Goal: Information Seeking & Learning: Learn about a topic

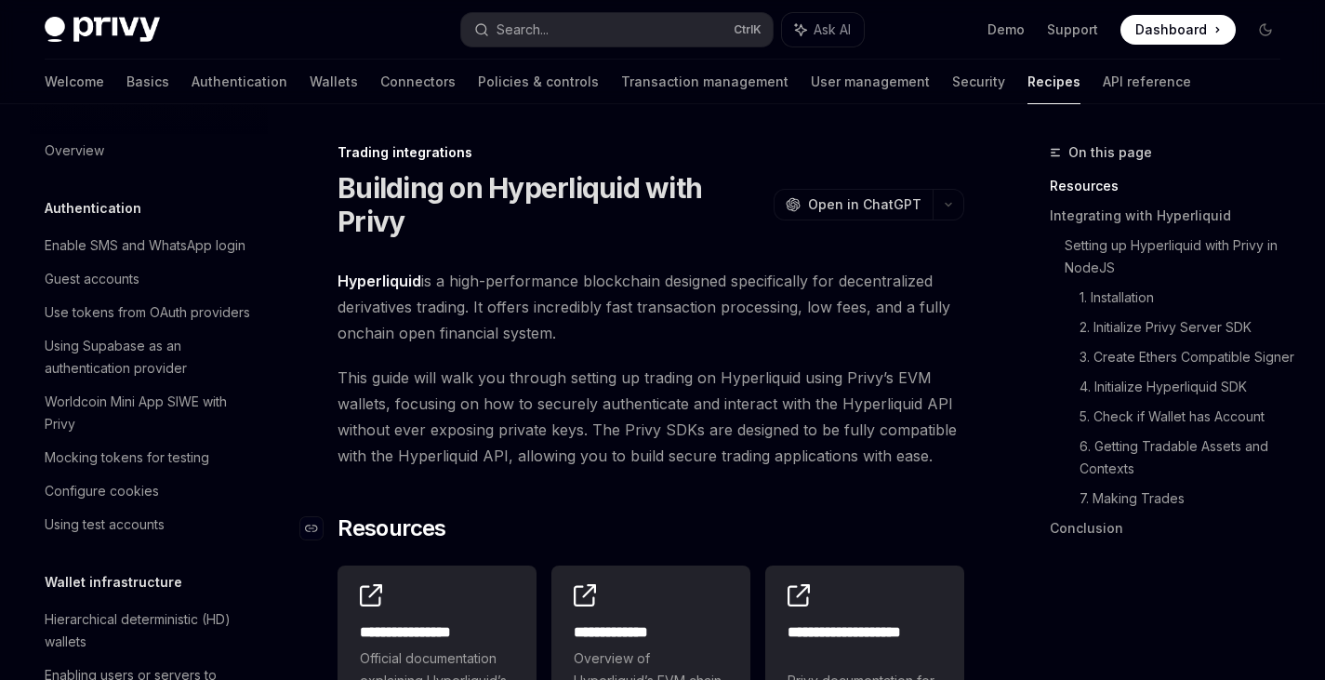
scroll to position [1873, 0]
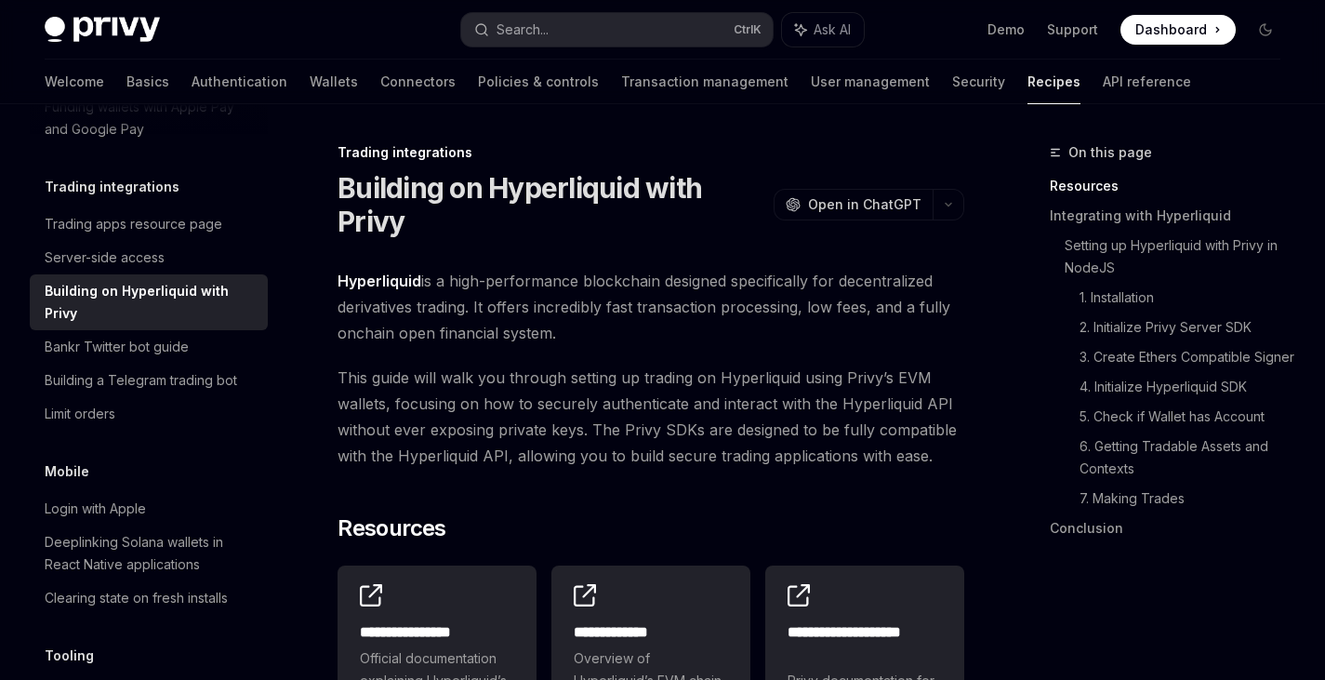
click at [1180, 33] on span "Dashboard" at bounding box center [1171, 29] width 72 height 19
click at [1103, 79] on link "API reference" at bounding box center [1147, 82] width 88 height 45
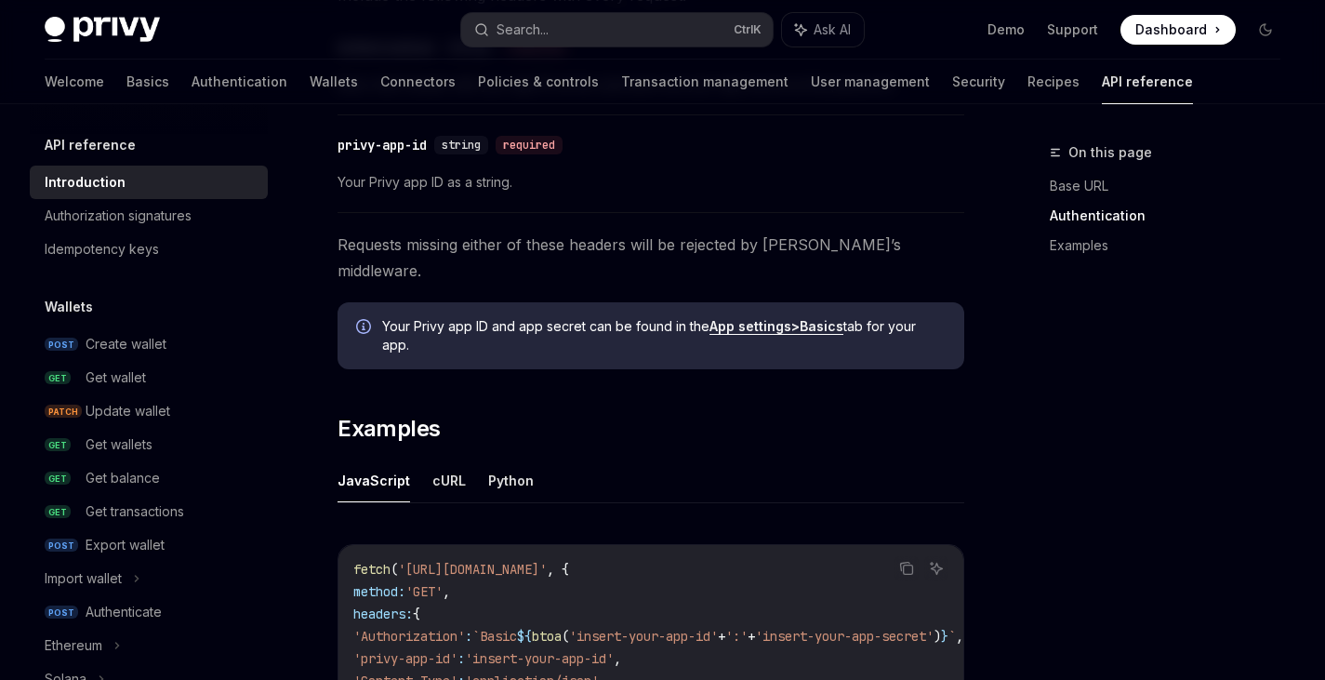
scroll to position [930, 0]
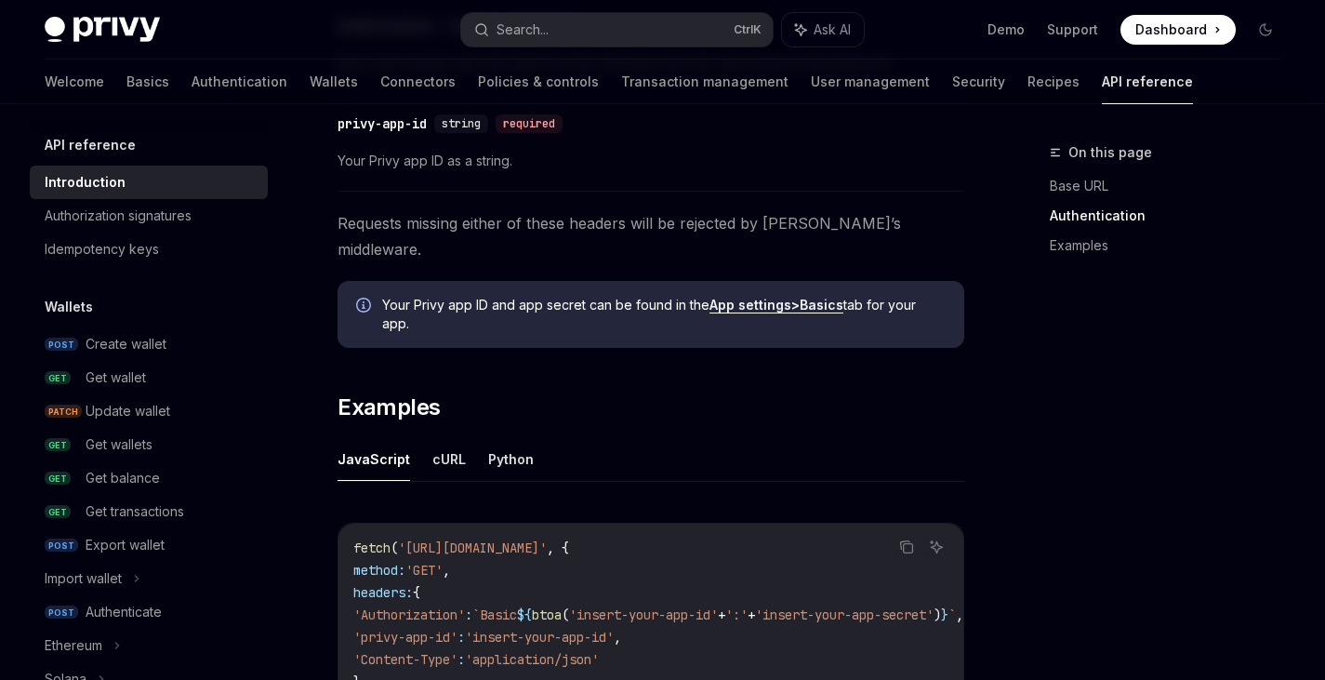
click at [752, 297] on strong "App settings" at bounding box center [750, 305] width 82 height 16
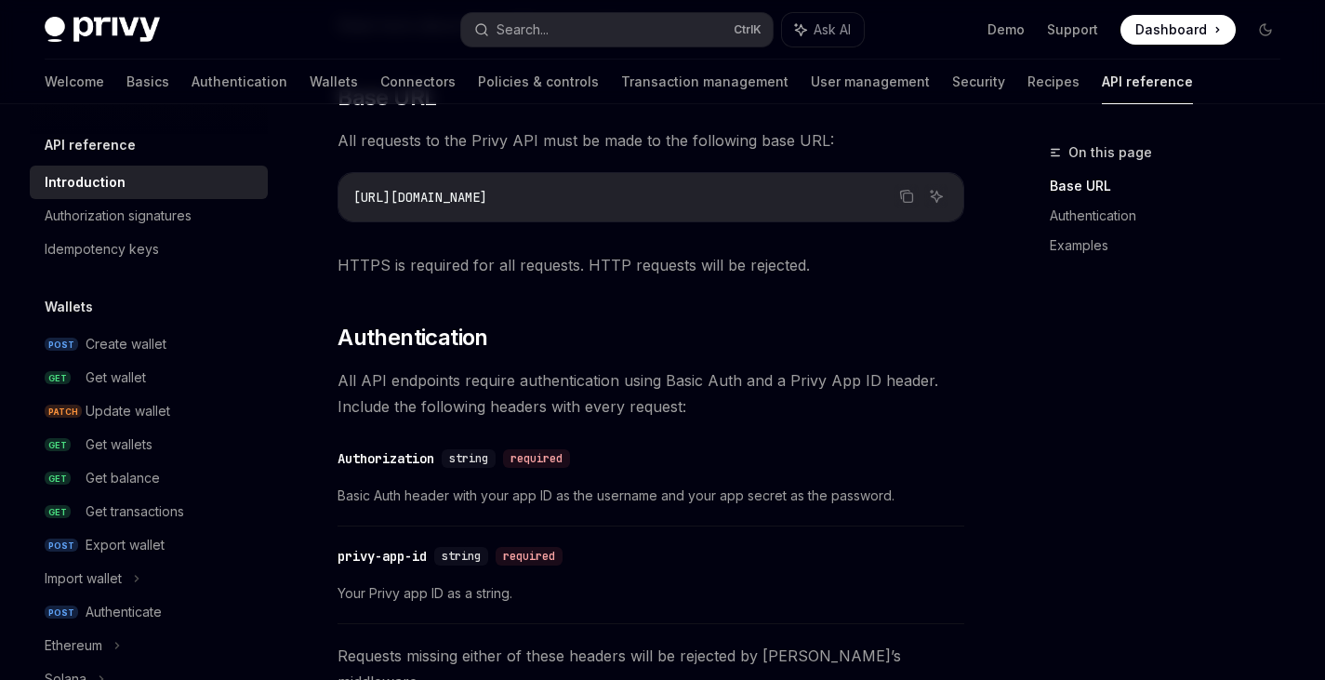
scroll to position [465, 0]
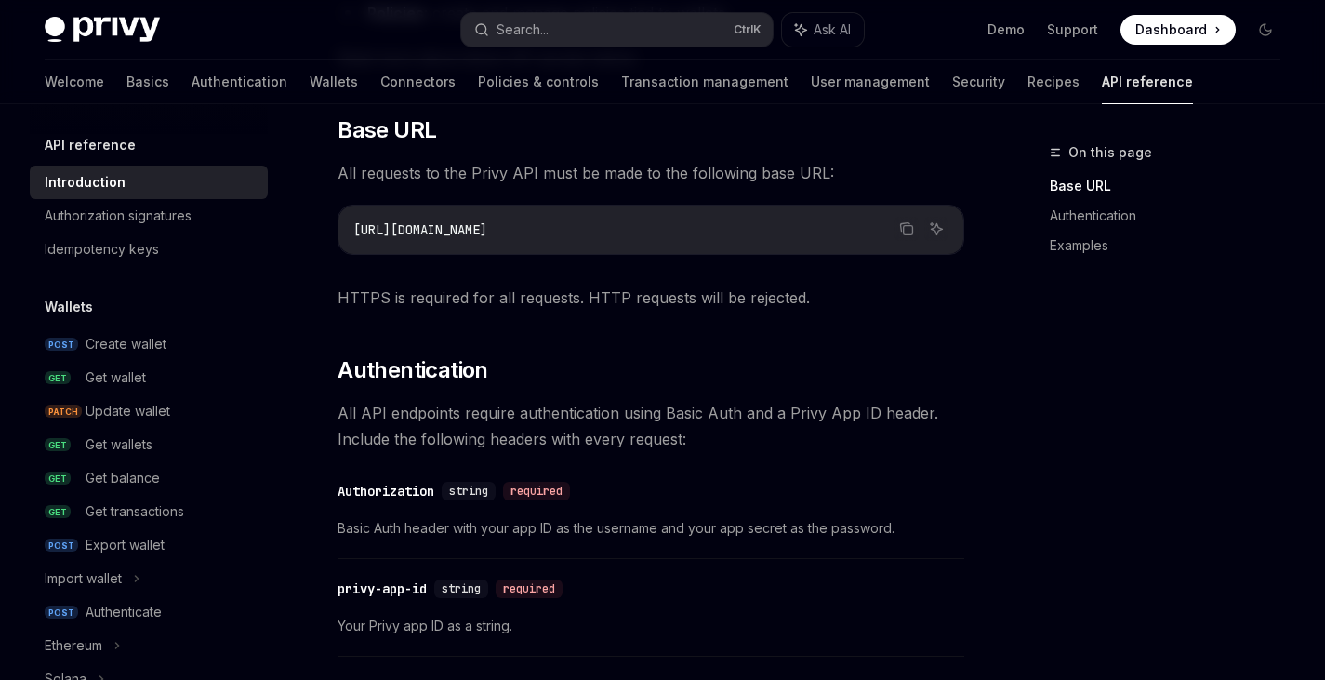
click at [92, 77] on div "Welcome Basics Authentication Wallets Connectors Policies & controls Transactio…" at bounding box center [619, 82] width 1148 height 45
click at [86, 77] on div "Welcome Basics Authentication Wallets Connectors Policies & controls Transactio…" at bounding box center [619, 82] width 1148 height 45
click at [126, 79] on link "Basics" at bounding box center [147, 82] width 43 height 45
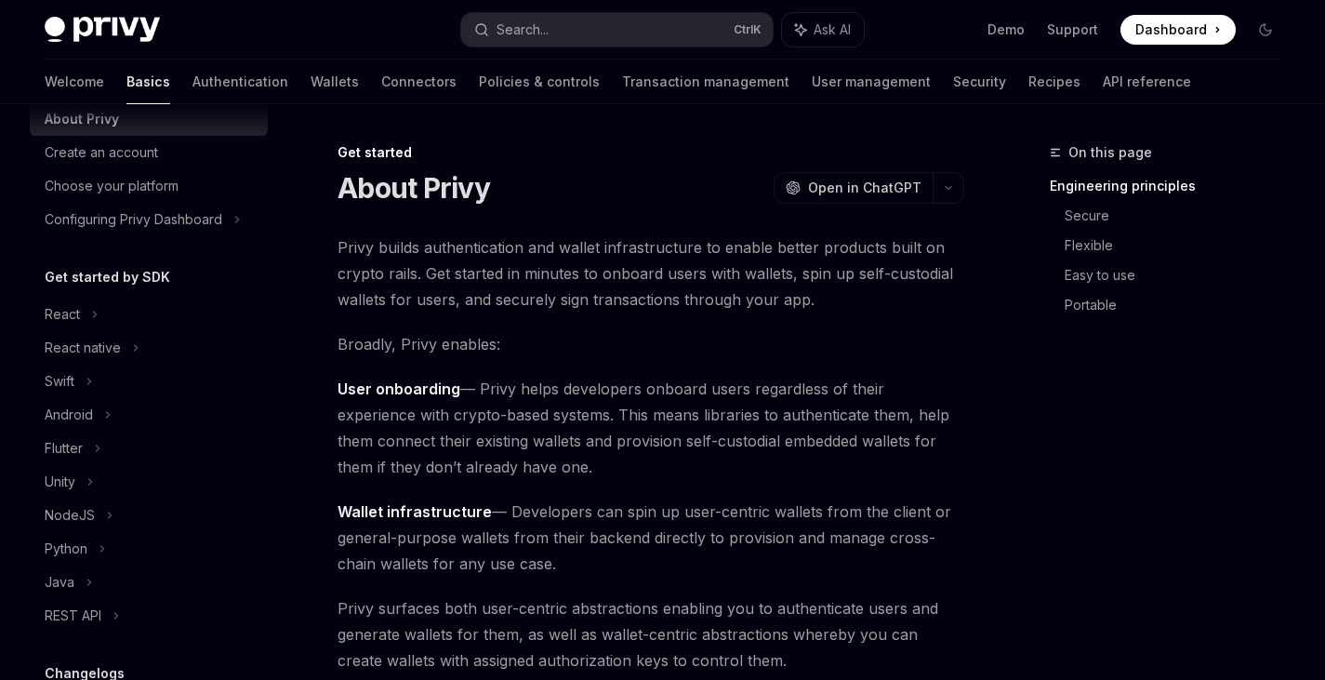
scroll to position [93, 0]
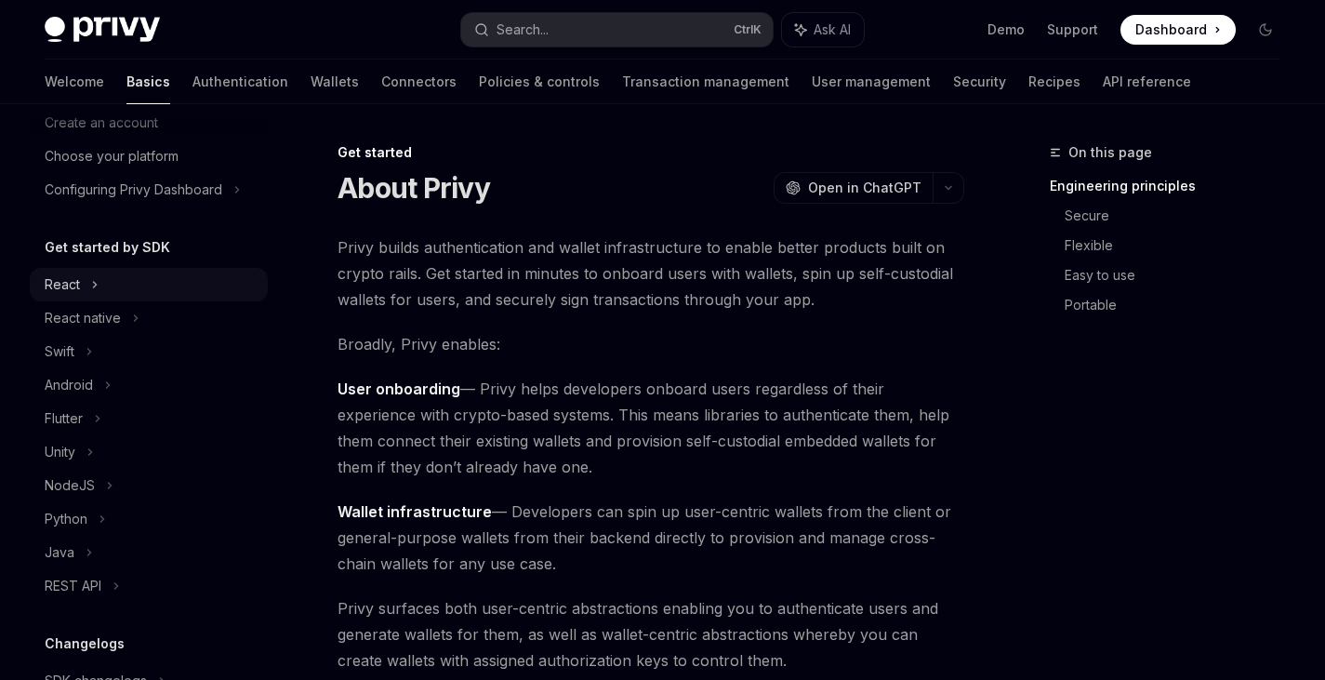
click at [98, 284] on icon at bounding box center [94, 284] width 7 height 22
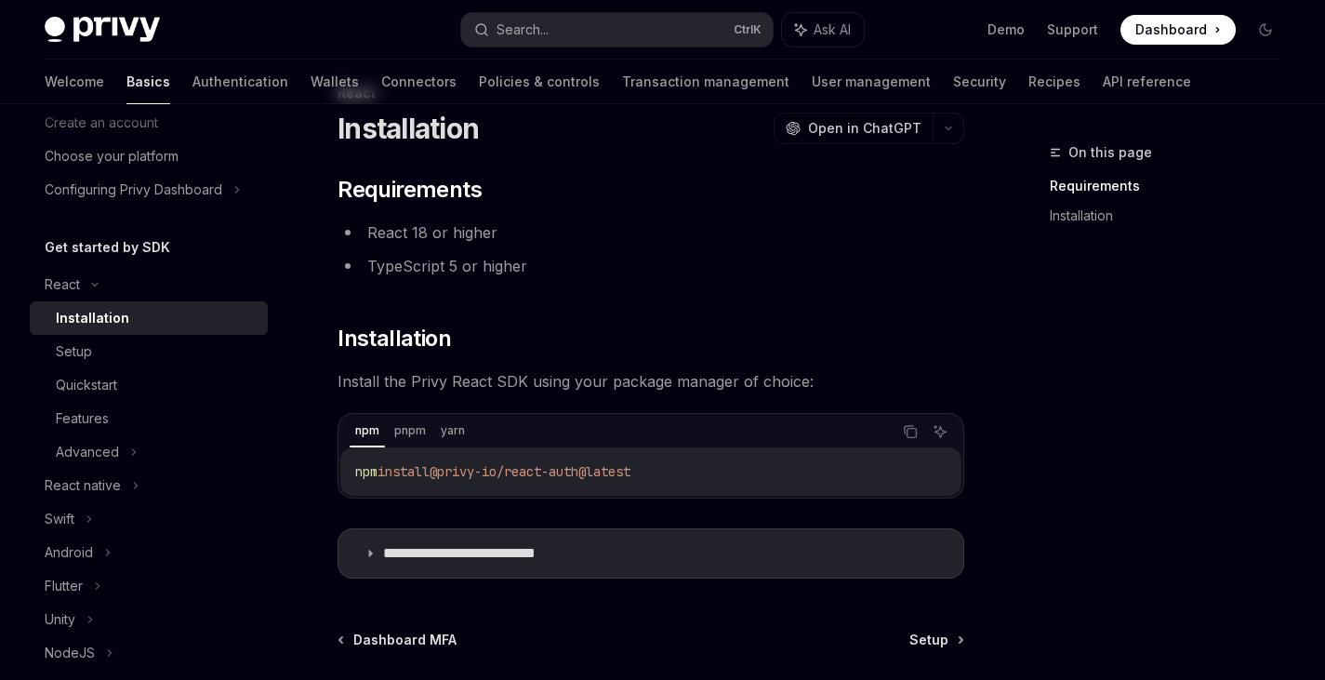
scroll to position [93, 0]
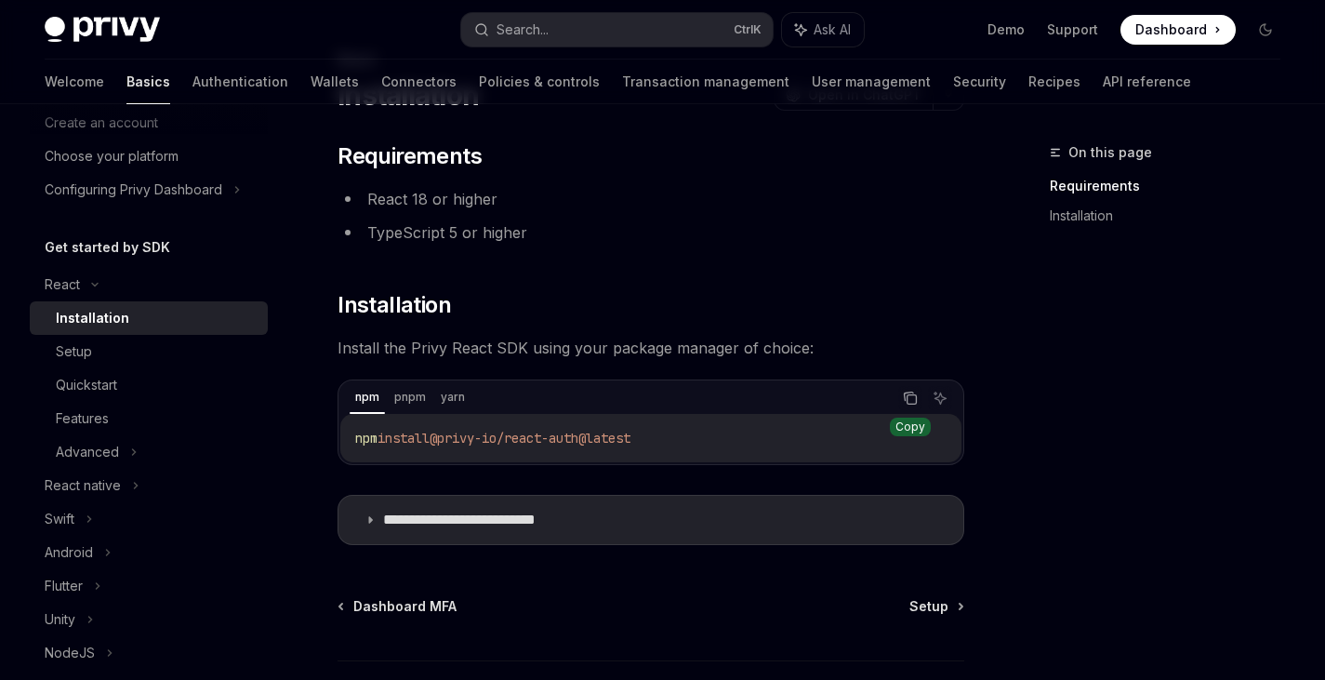
click at [916, 396] on icon "Copy the contents from the code block" at bounding box center [911, 399] width 9 height 9
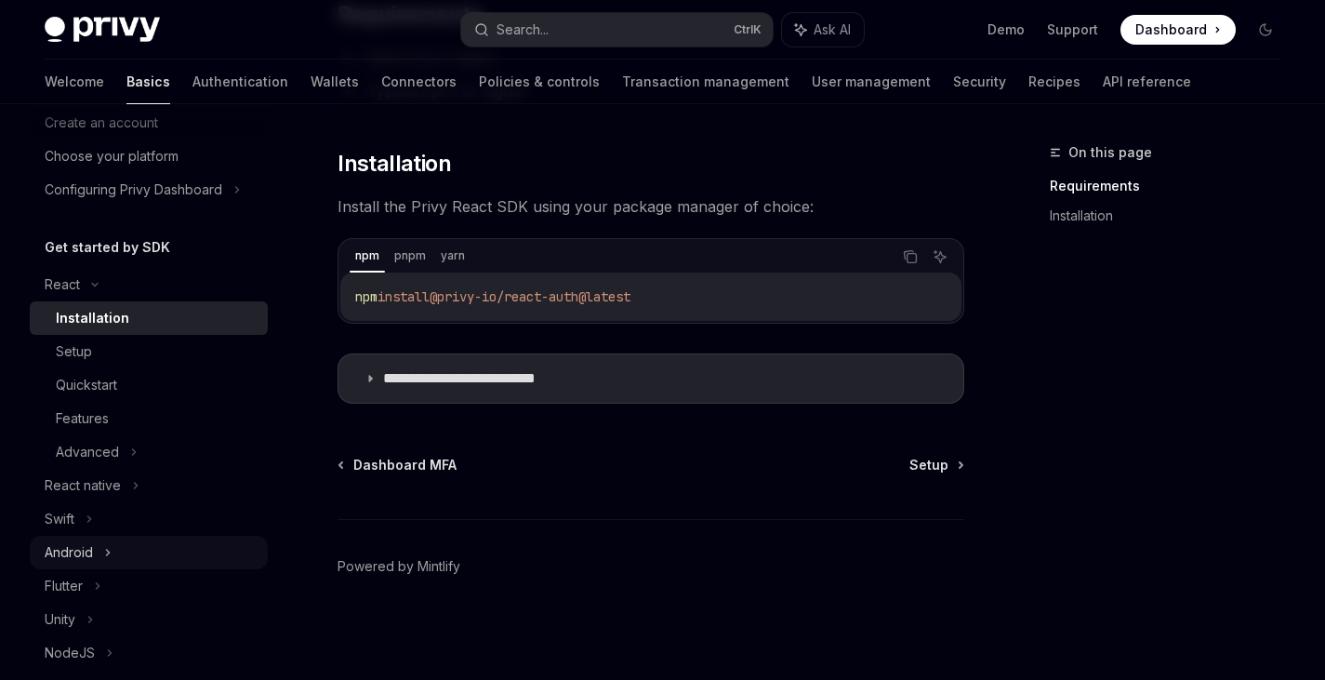
scroll to position [186, 0]
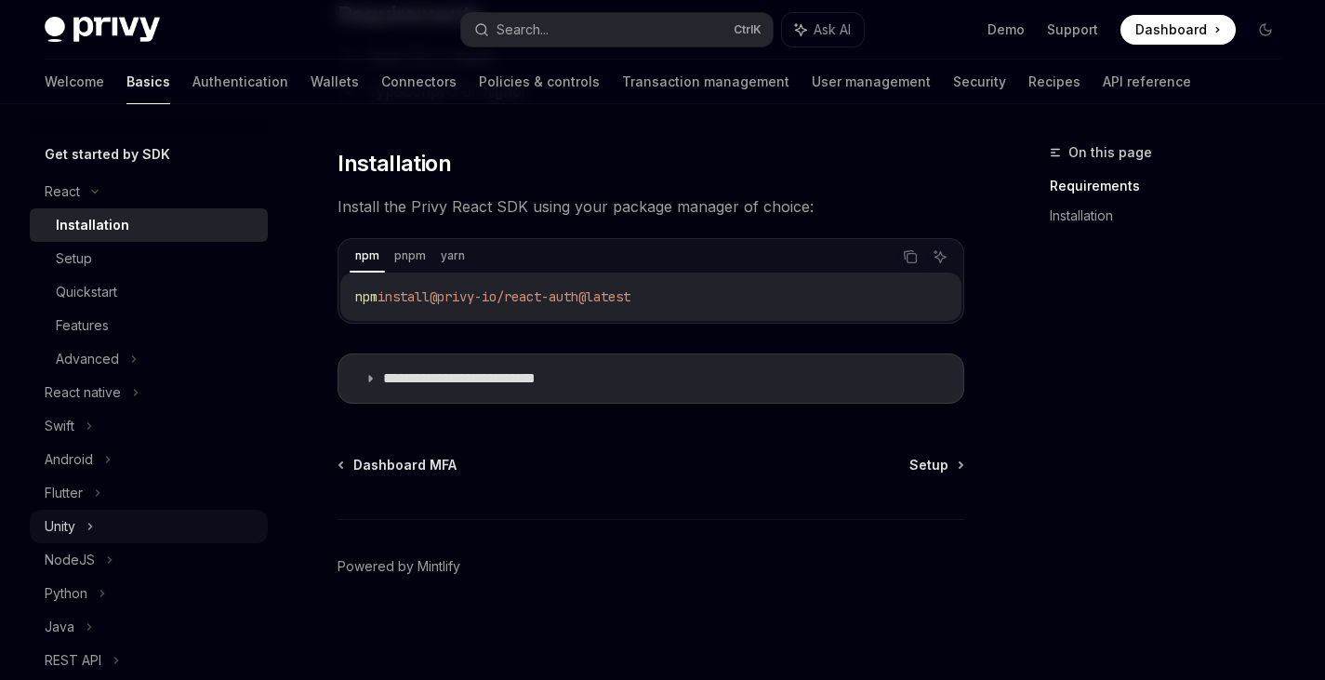
drag, startPoint x: 107, startPoint y: 552, endPoint x: 141, endPoint y: 524, distance: 44.3
click at [107, 552] on icon at bounding box center [109, 560] width 7 height 22
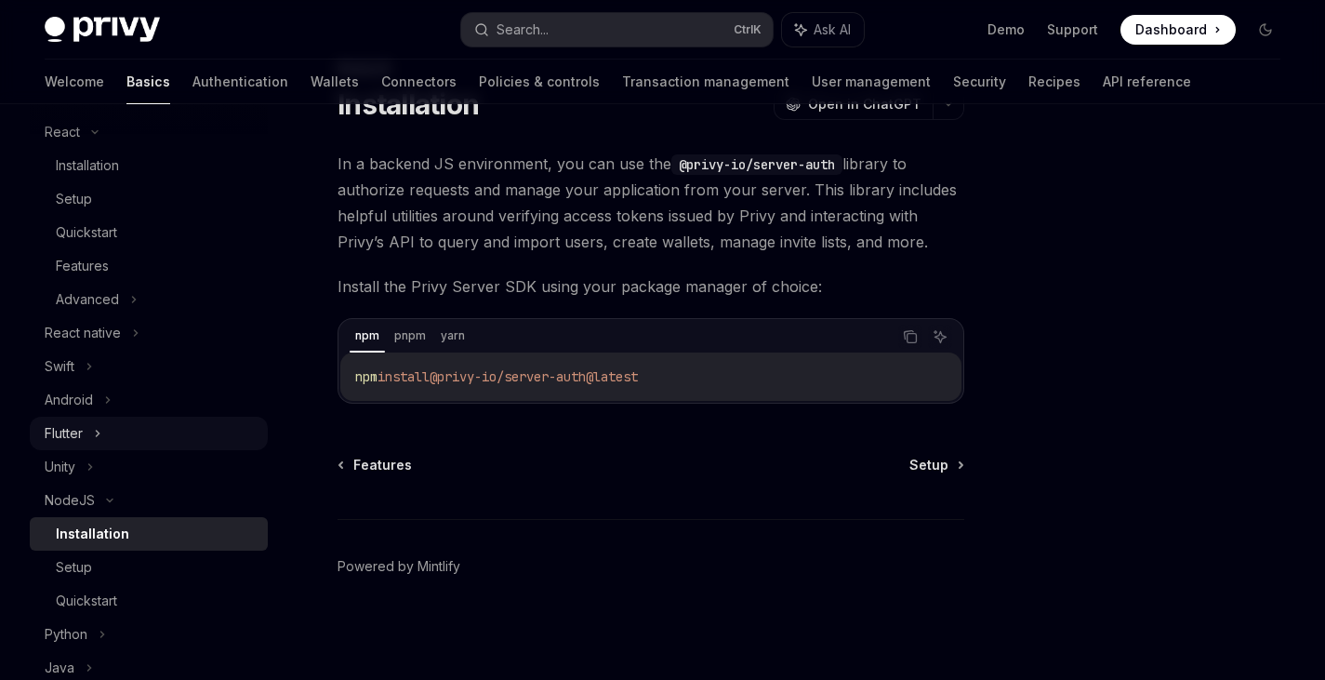
scroll to position [279, 0]
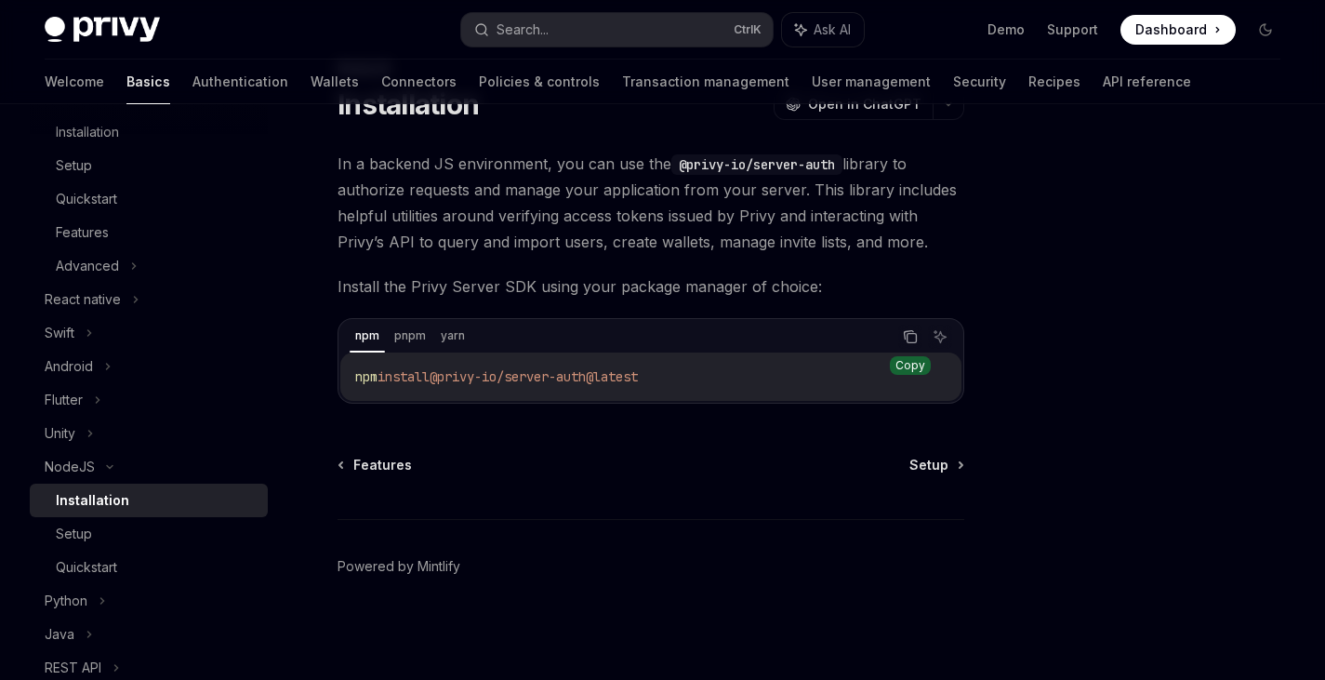
click at [913, 339] on icon "Copy the contents from the code block" at bounding box center [910, 336] width 15 height 15
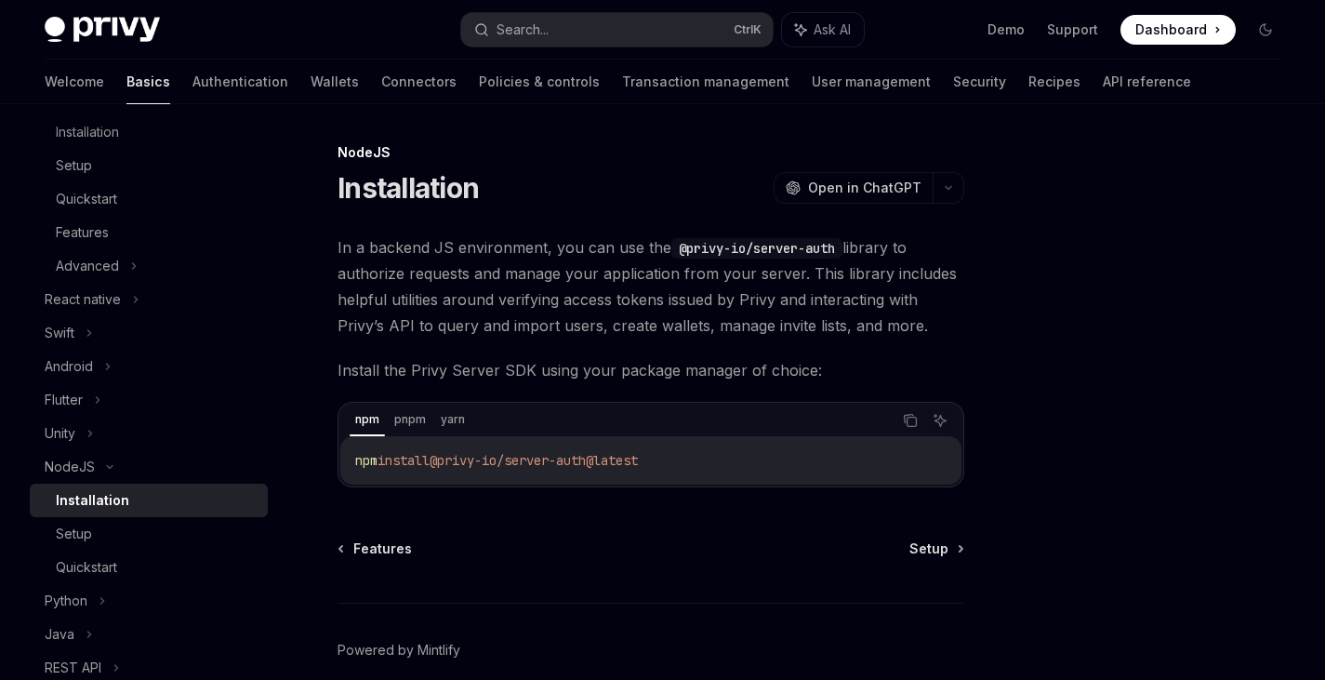
scroll to position [84, 0]
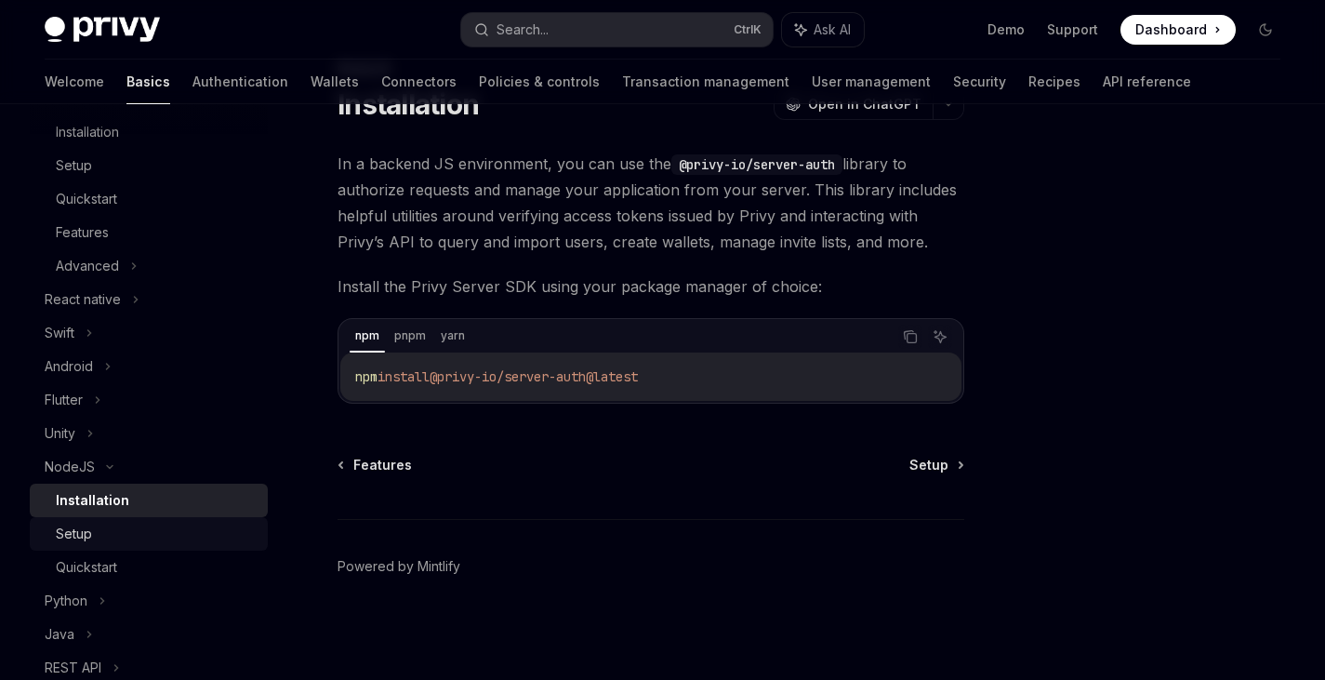
click at [108, 531] on div "Setup" at bounding box center [156, 534] width 201 height 22
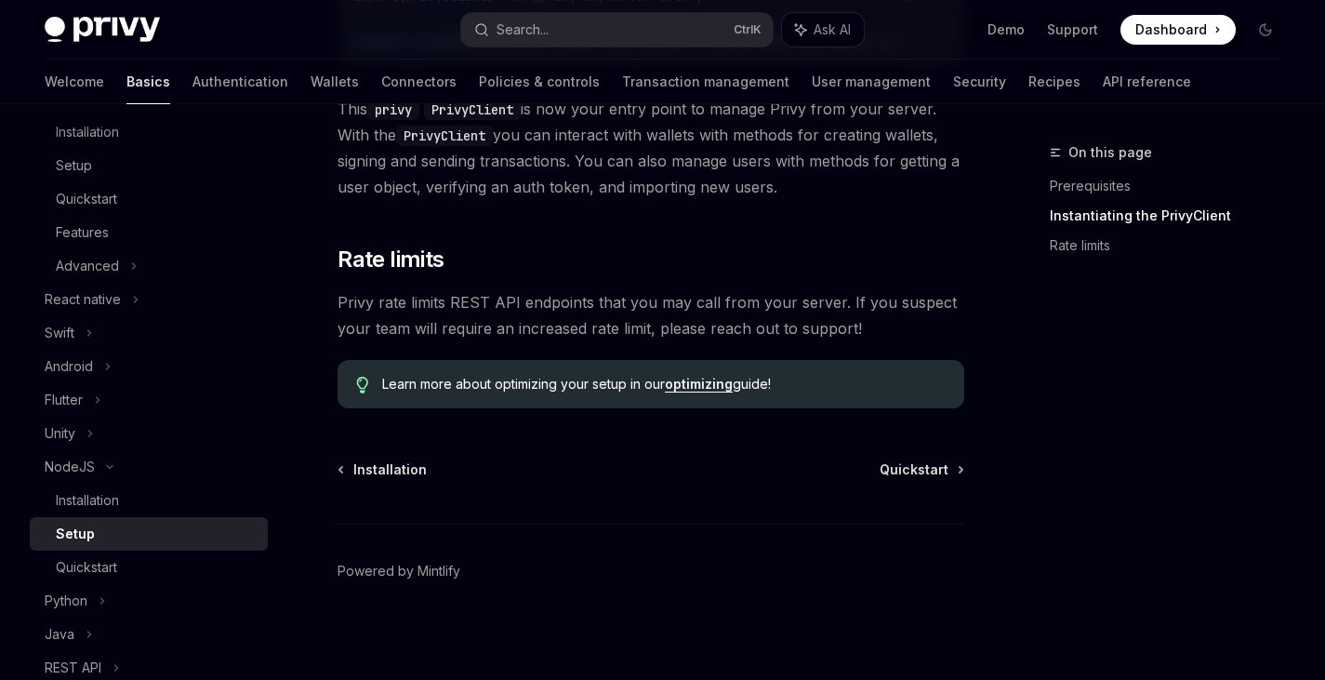
scroll to position [584, 0]
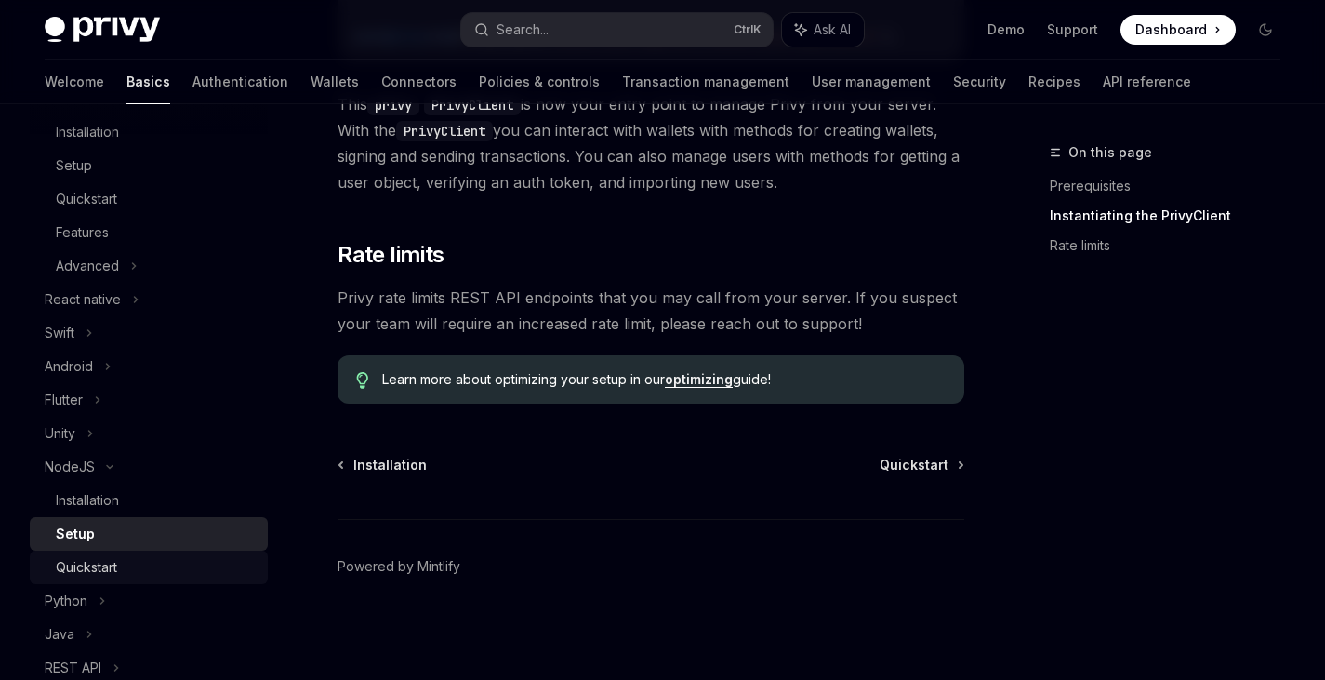
click at [94, 556] on div "Quickstart" at bounding box center [86, 567] width 61 height 22
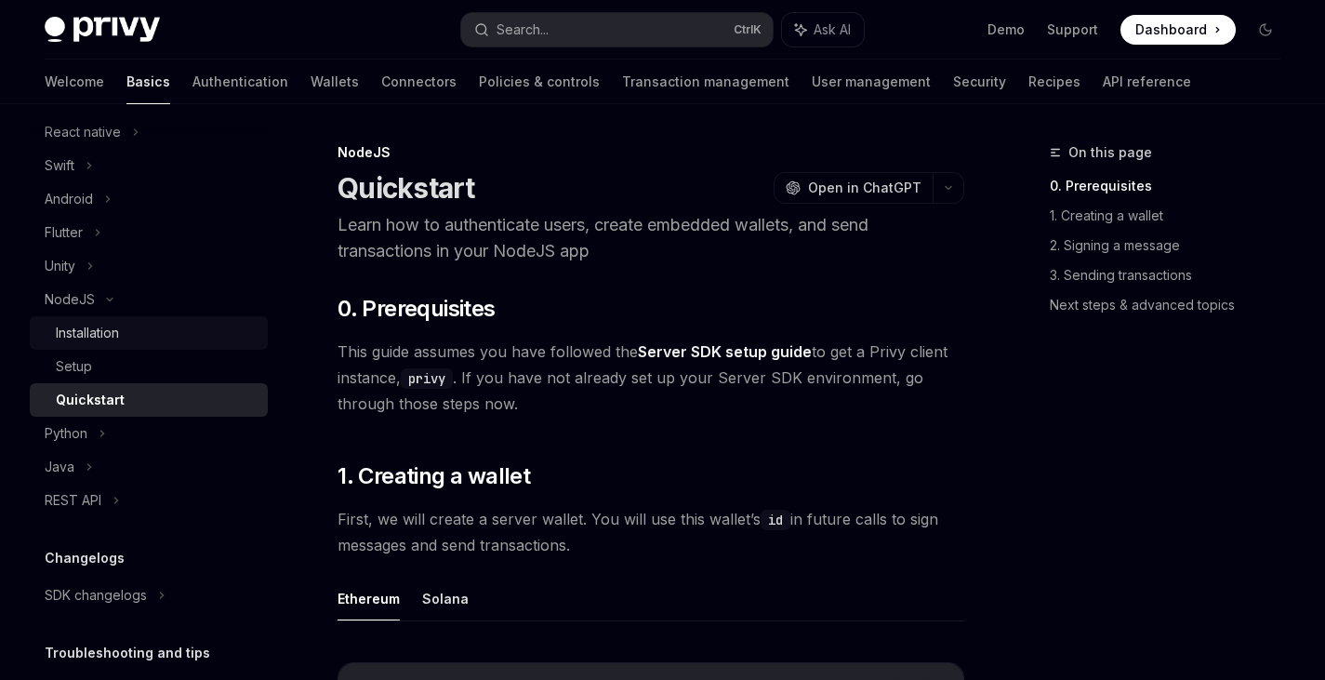
scroll to position [465, 0]
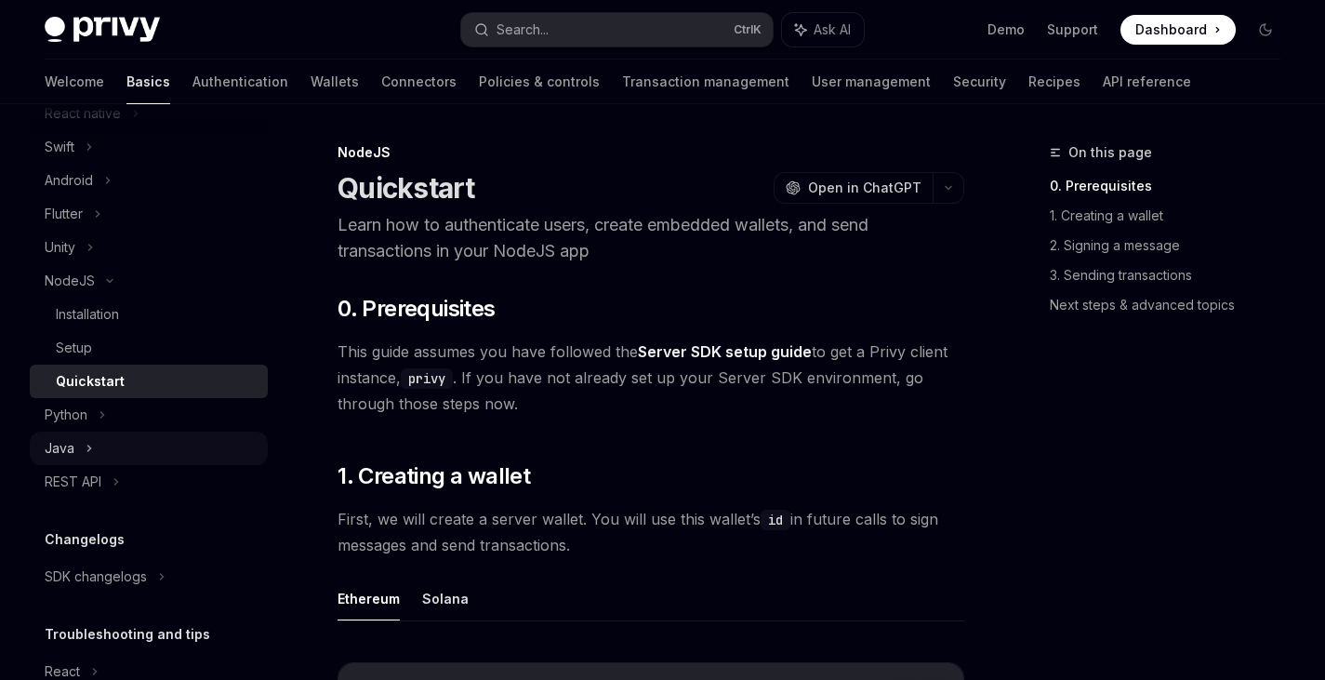
click at [75, 444] on div "Java" at bounding box center [149, 447] width 238 height 33
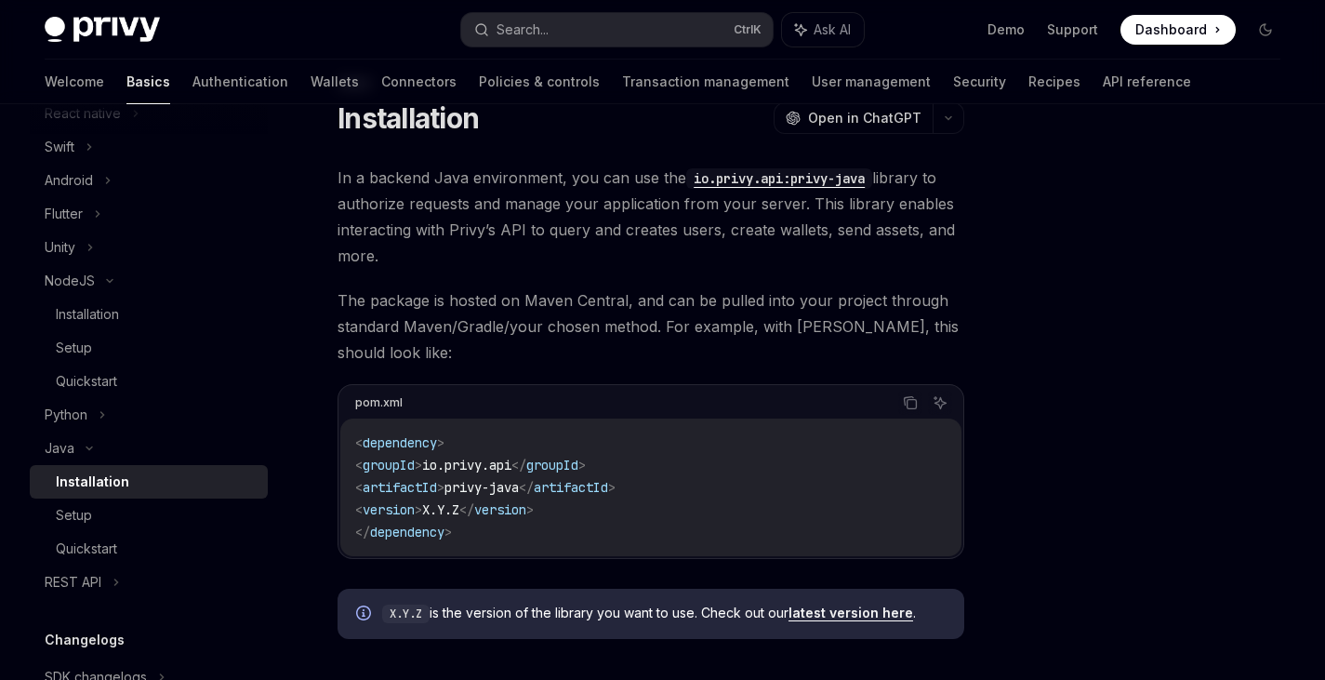
scroll to position [186, 0]
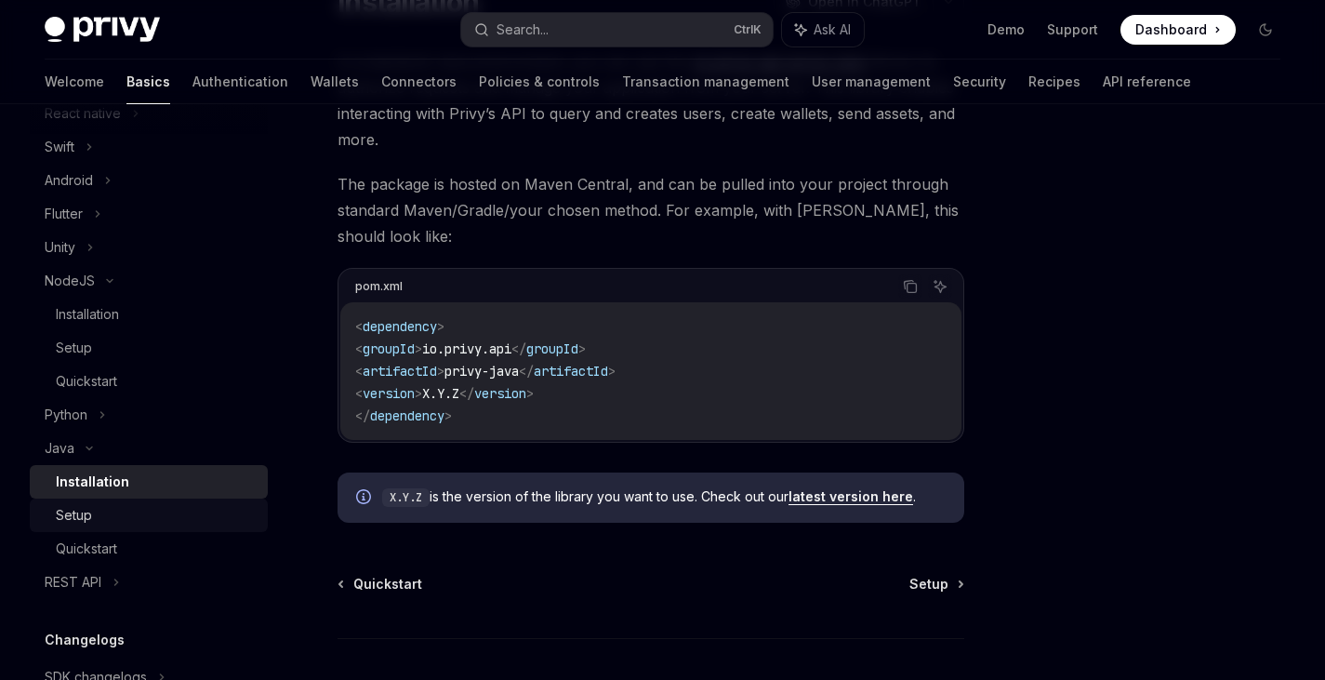
click at [98, 503] on link "Setup" at bounding box center [149, 514] width 238 height 33
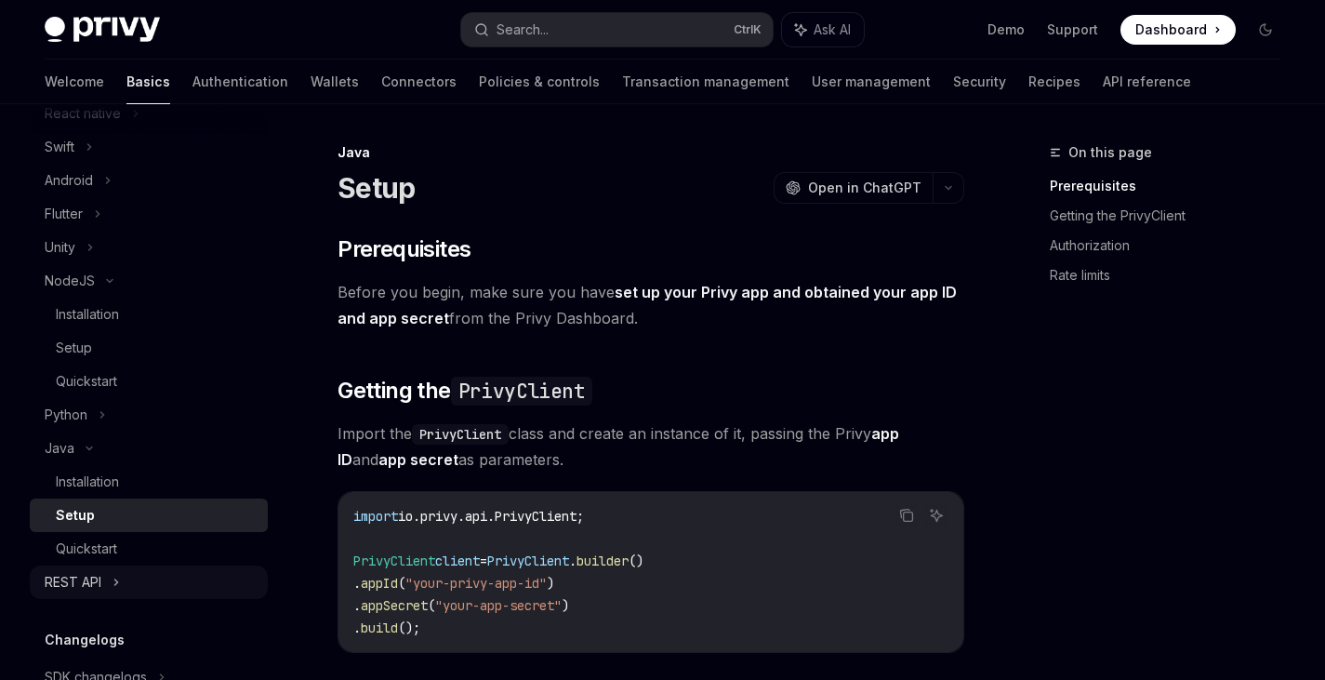
click at [111, 575] on div "REST API" at bounding box center [149, 581] width 238 height 33
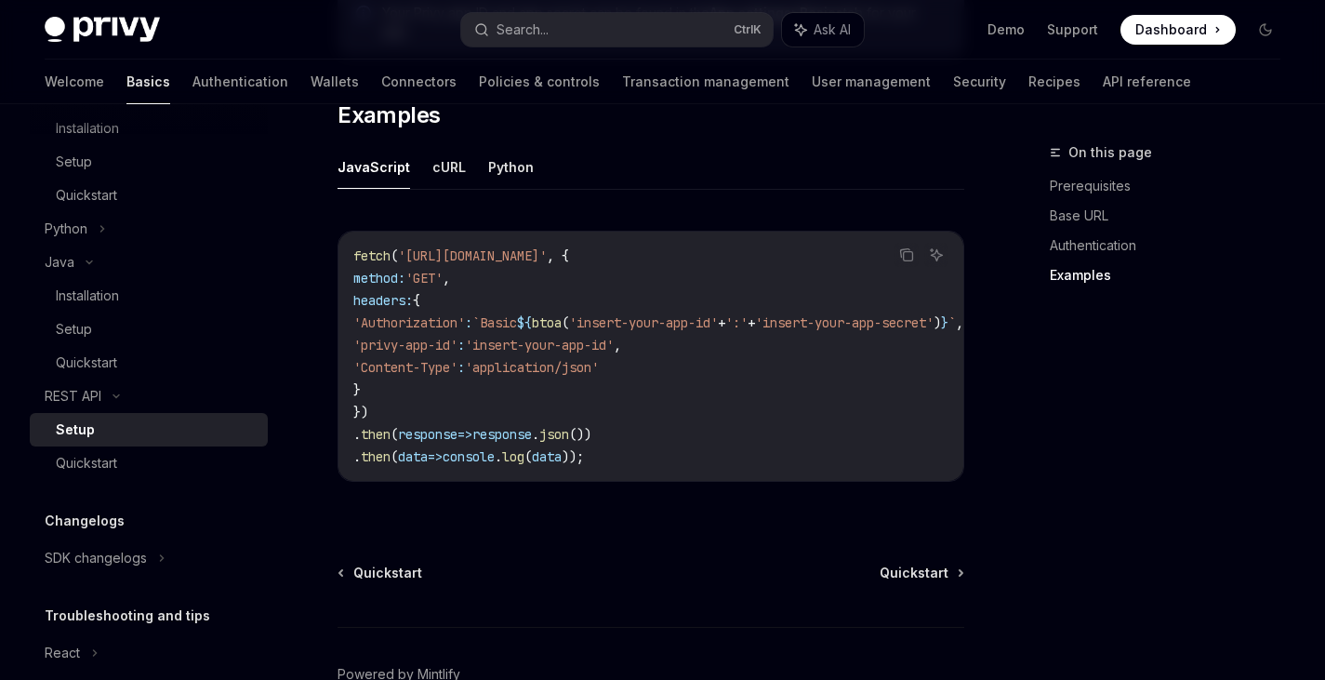
scroll to position [1023, 0]
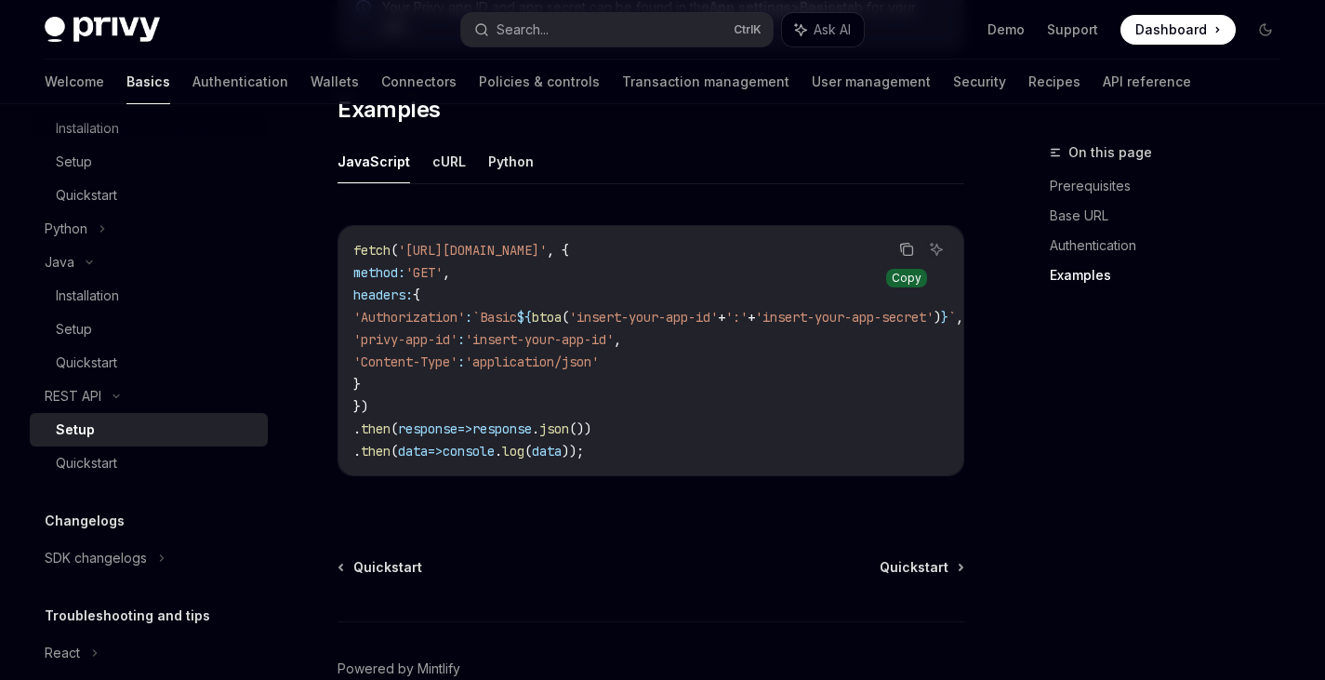
click at [906, 242] on icon "Copy the contents from the code block" at bounding box center [906, 249] width 15 height 15
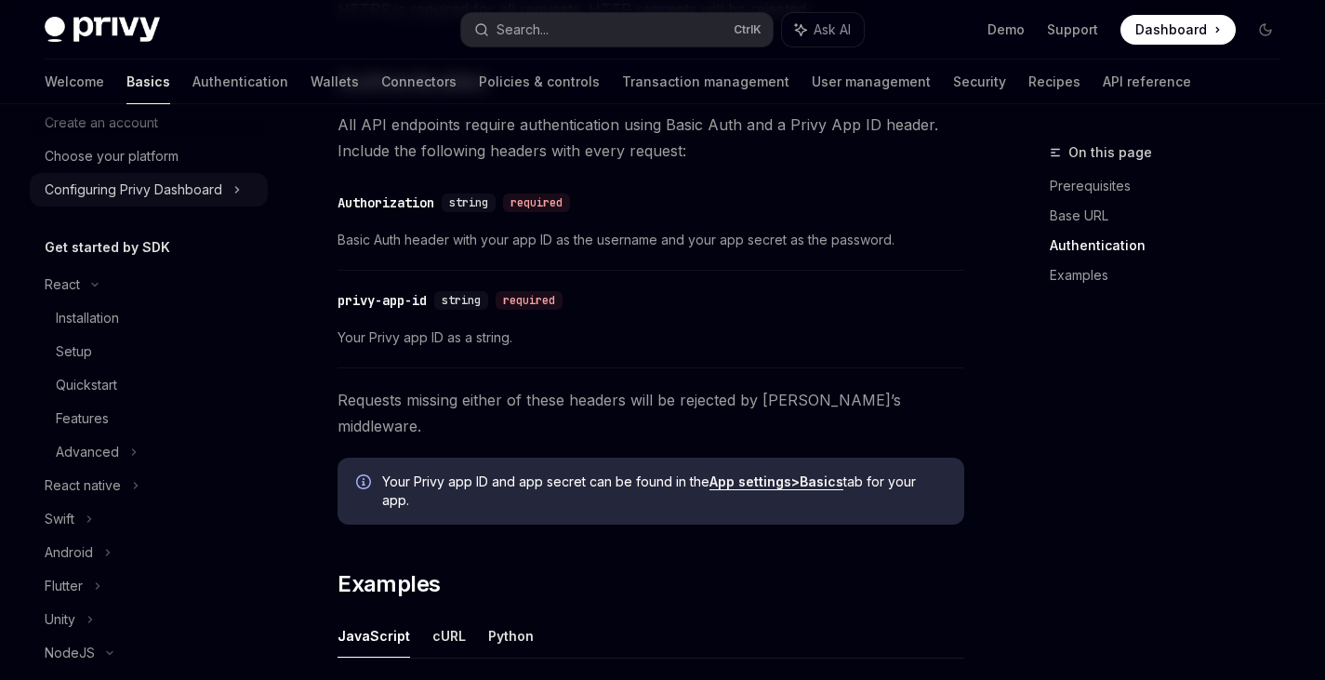
scroll to position [0, 0]
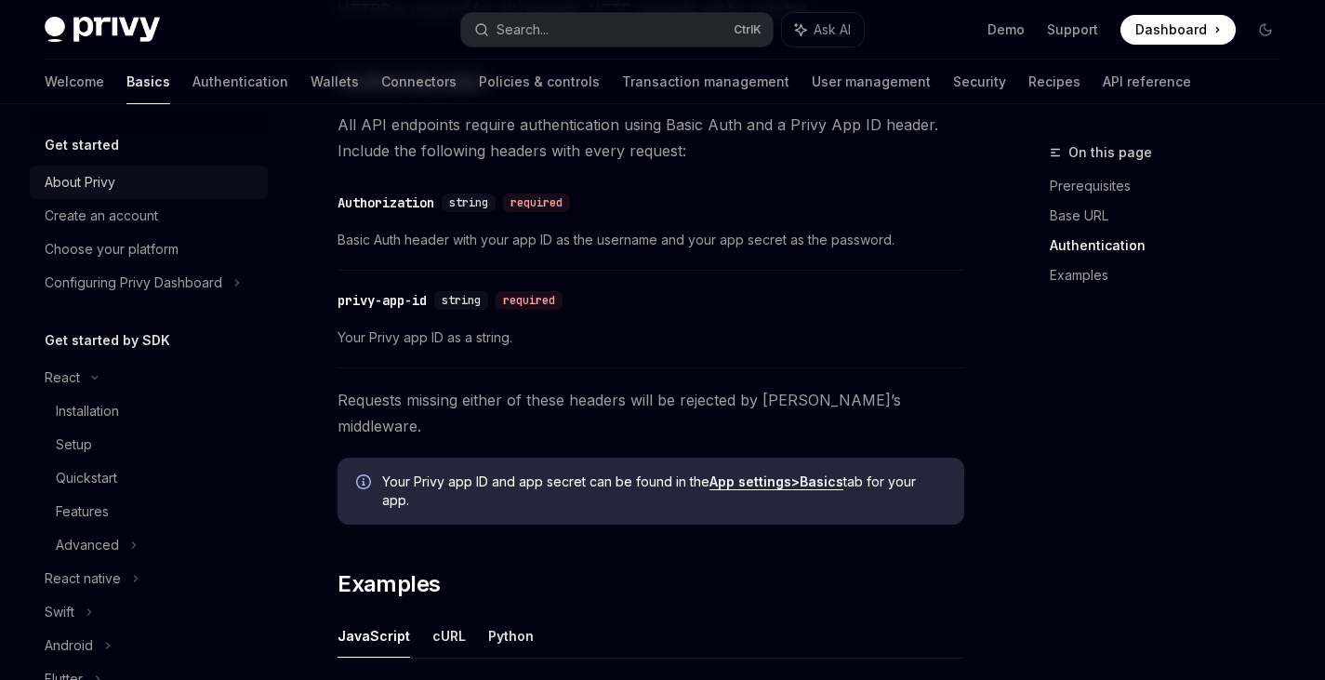
click at [119, 184] on div "About Privy" at bounding box center [151, 182] width 212 height 22
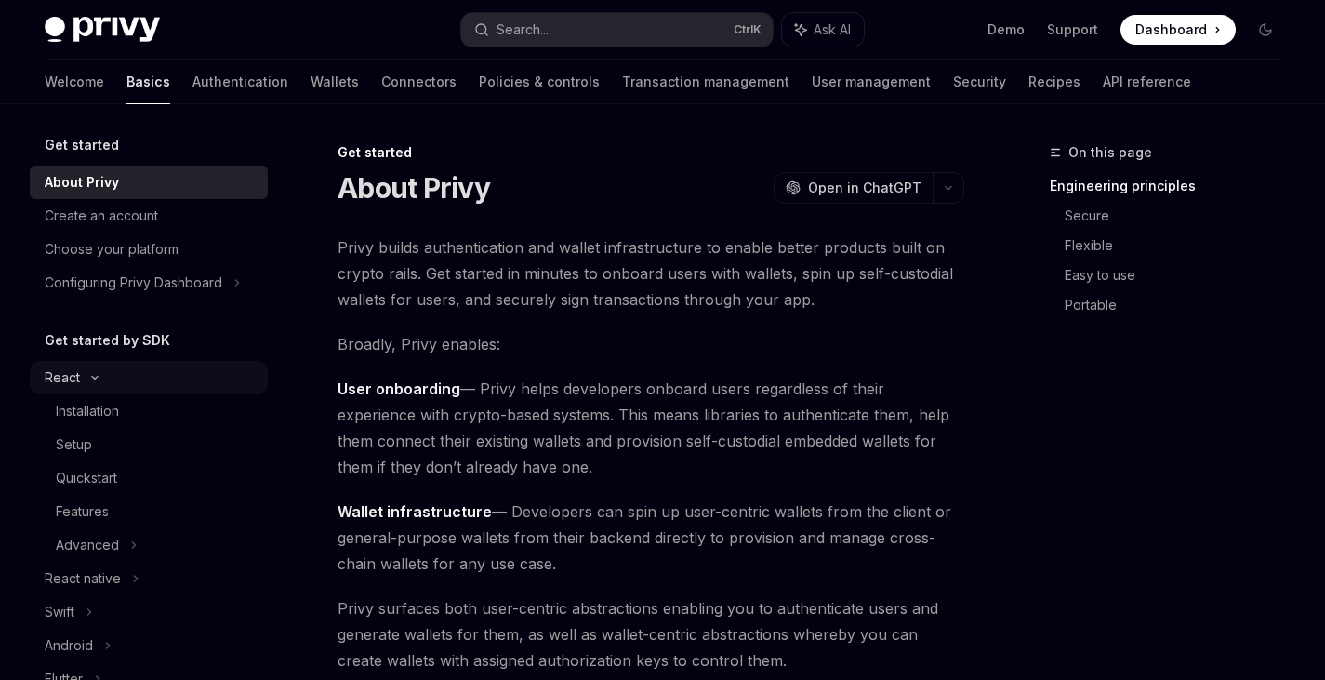
click at [99, 370] on div "React" at bounding box center [149, 377] width 238 height 33
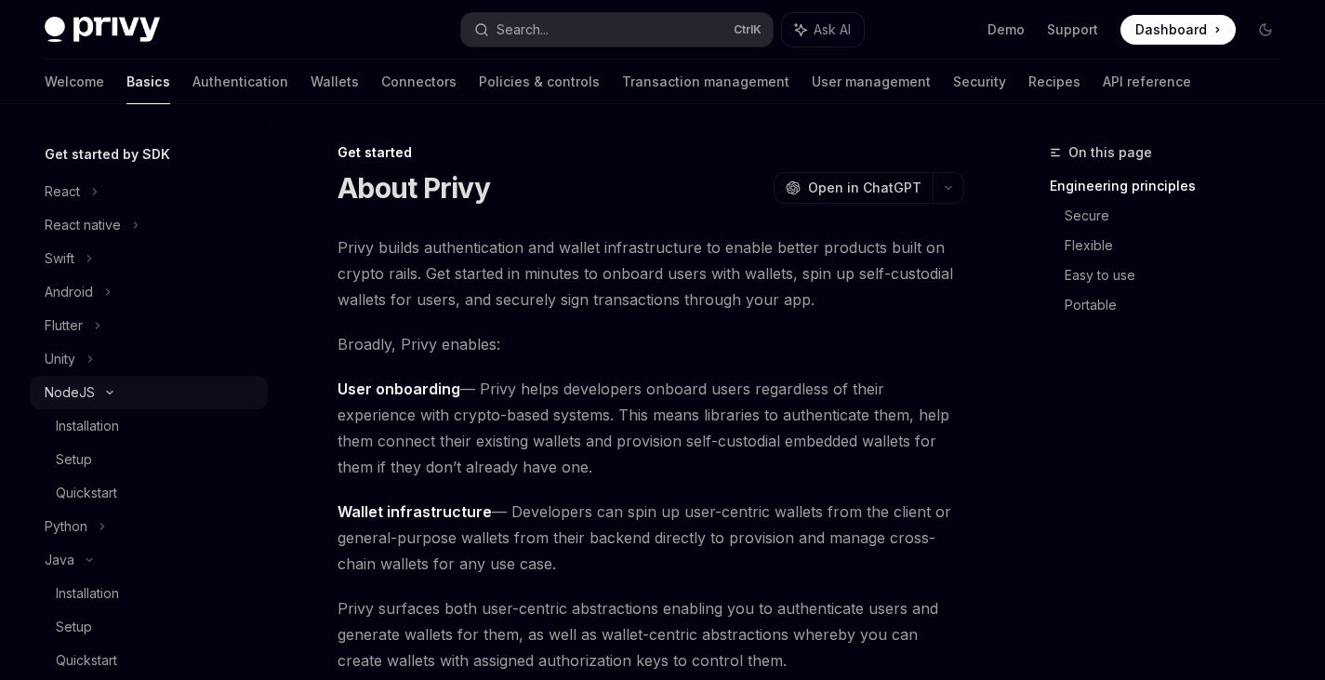
click at [94, 397] on div "NodeJS" at bounding box center [149, 392] width 238 height 33
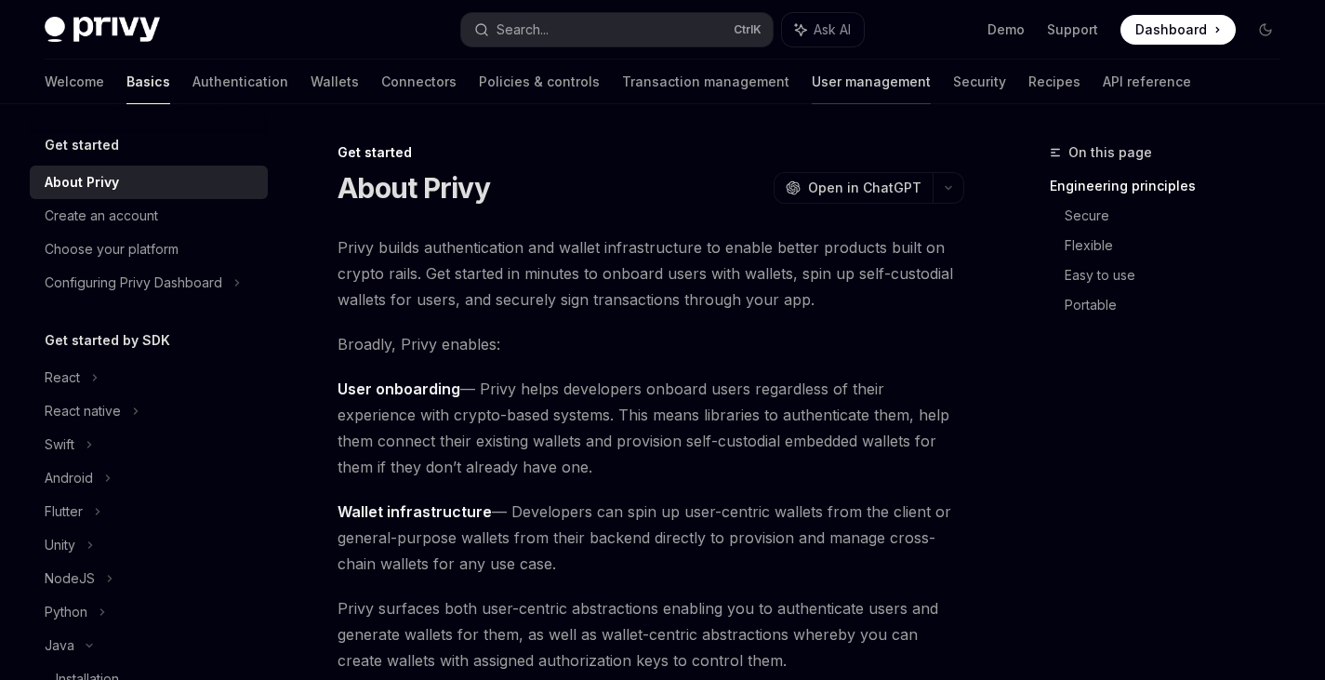
click at [812, 82] on link "User management" at bounding box center [871, 82] width 119 height 45
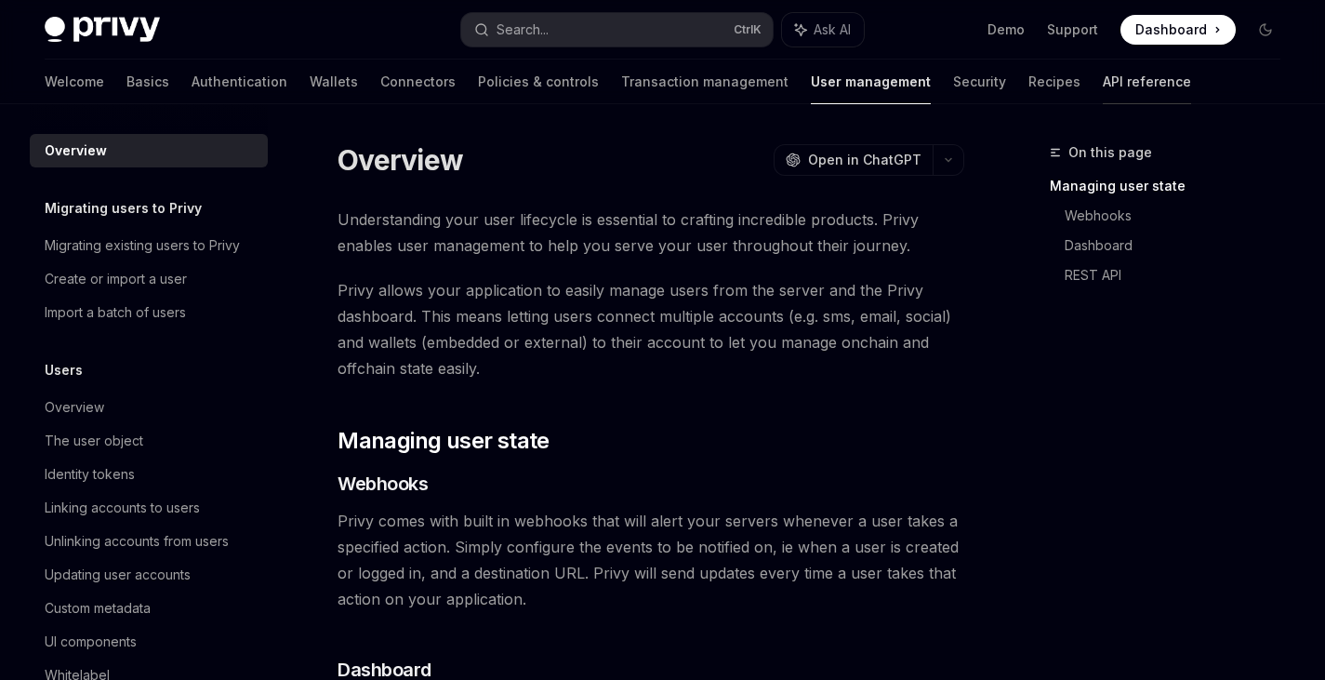
click at [1103, 77] on link "API reference" at bounding box center [1147, 82] width 88 height 45
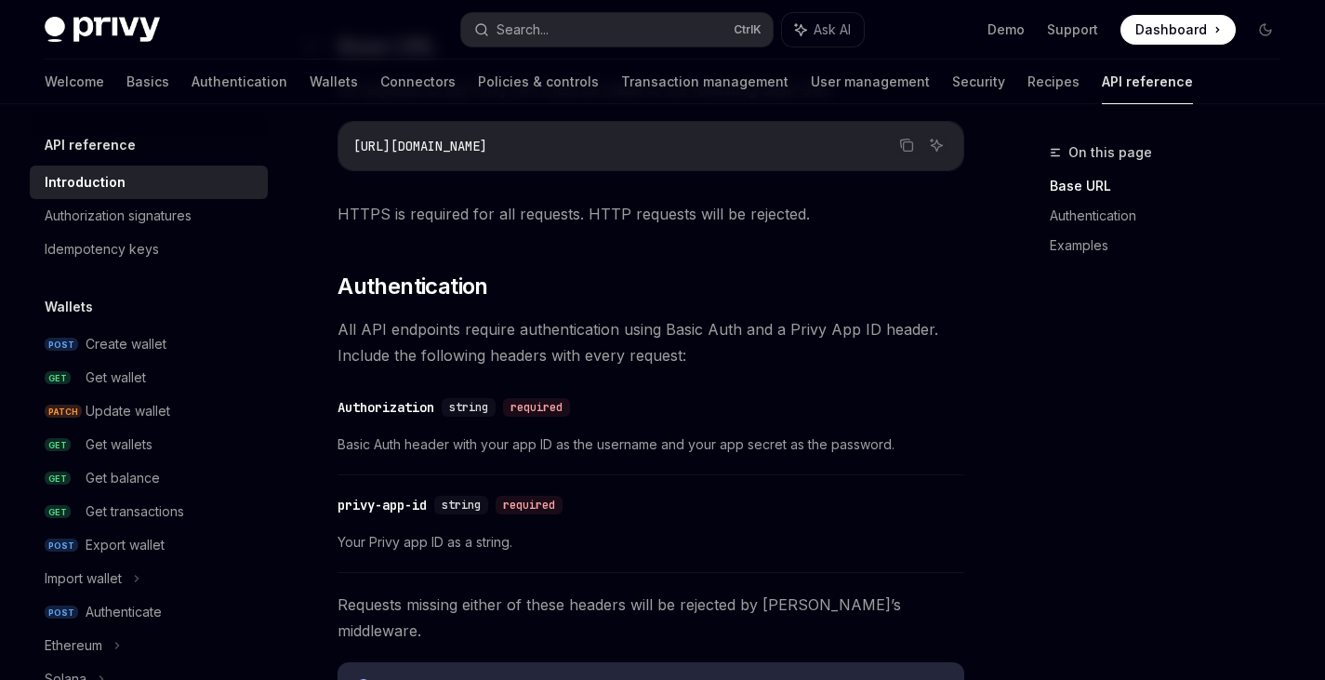
scroll to position [558, 0]
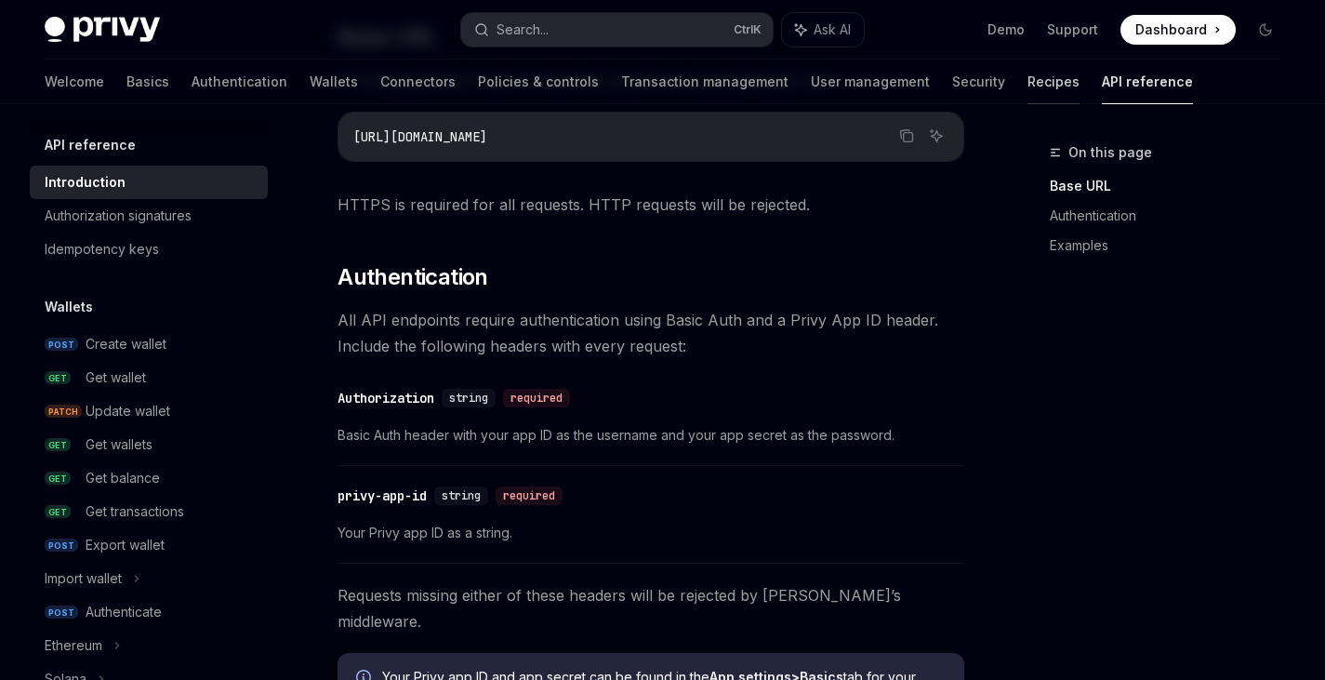
click at [1027, 86] on link "Recipes" at bounding box center [1053, 82] width 52 height 45
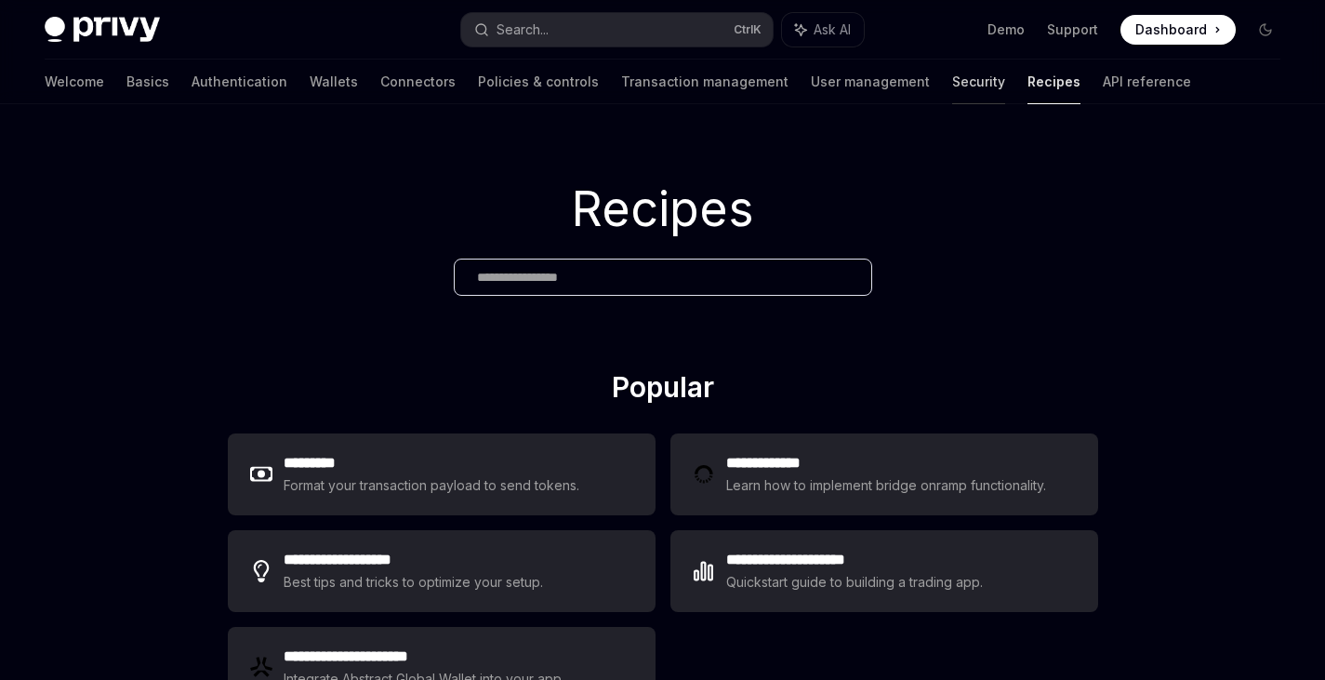
click at [952, 90] on link "Security" at bounding box center [978, 82] width 53 height 45
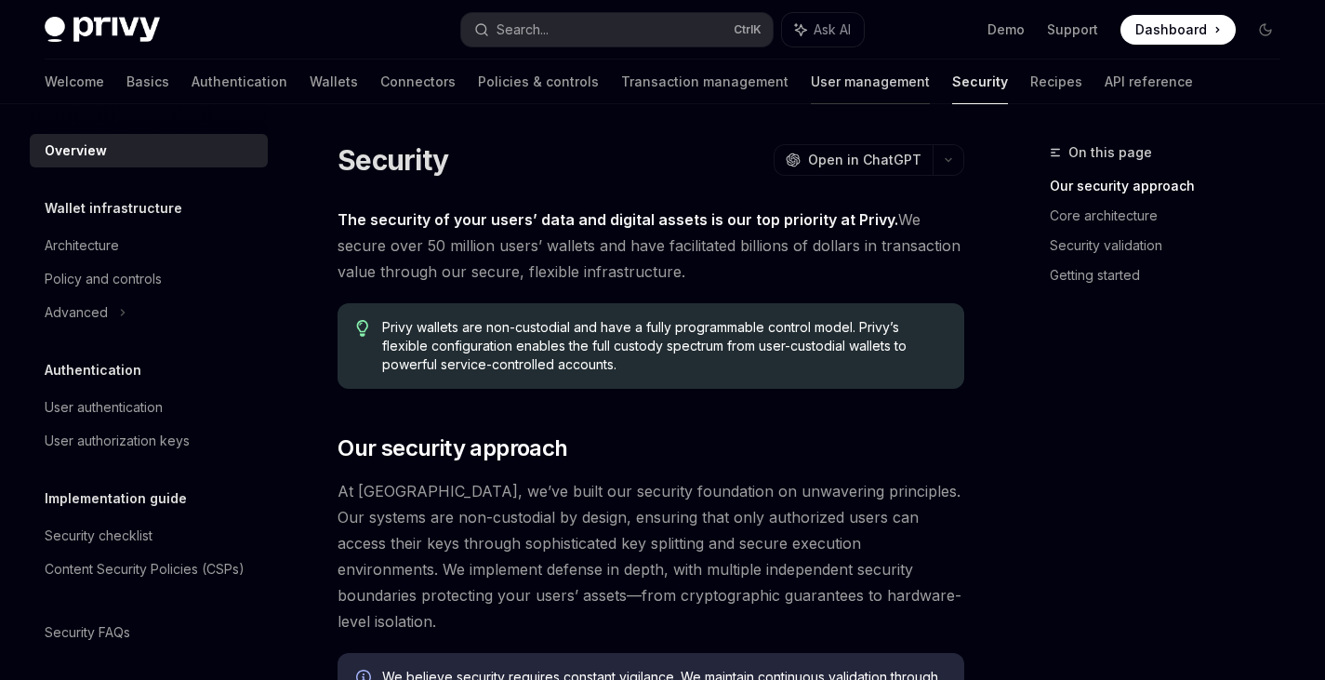
click at [811, 90] on link "User management" at bounding box center [870, 82] width 119 height 45
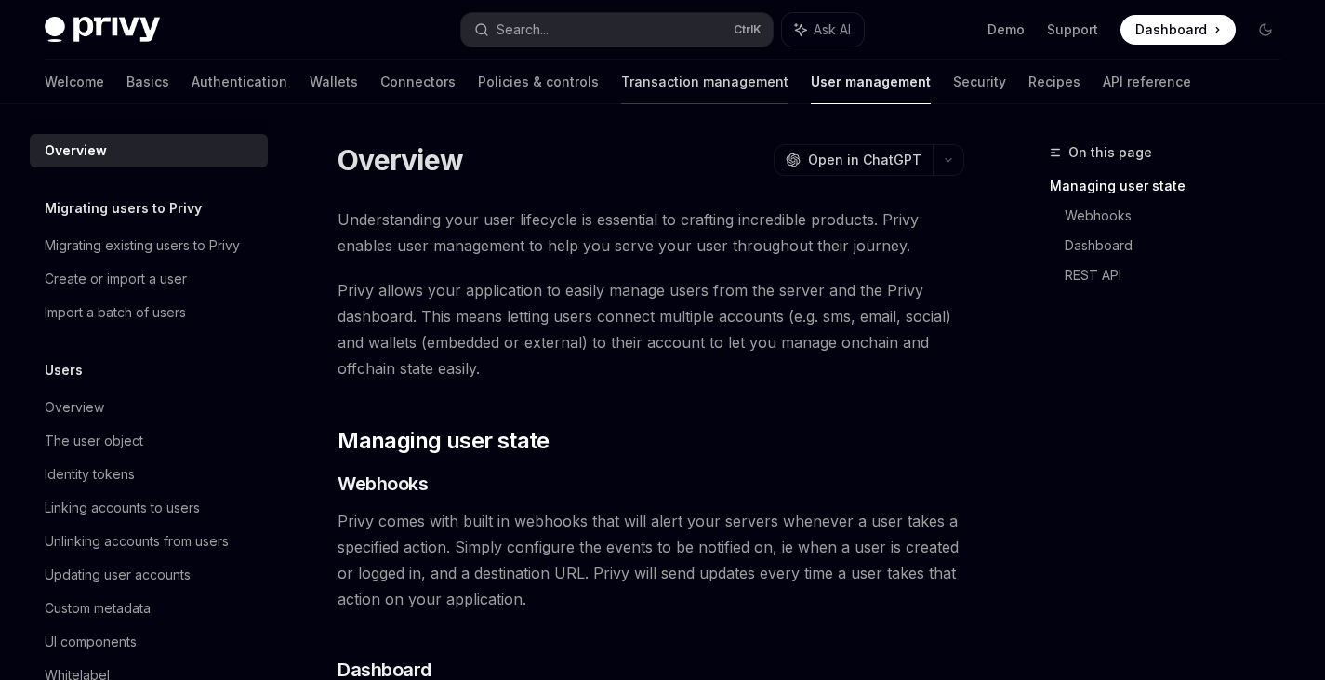
click at [633, 94] on link "Transaction management" at bounding box center [704, 82] width 167 height 45
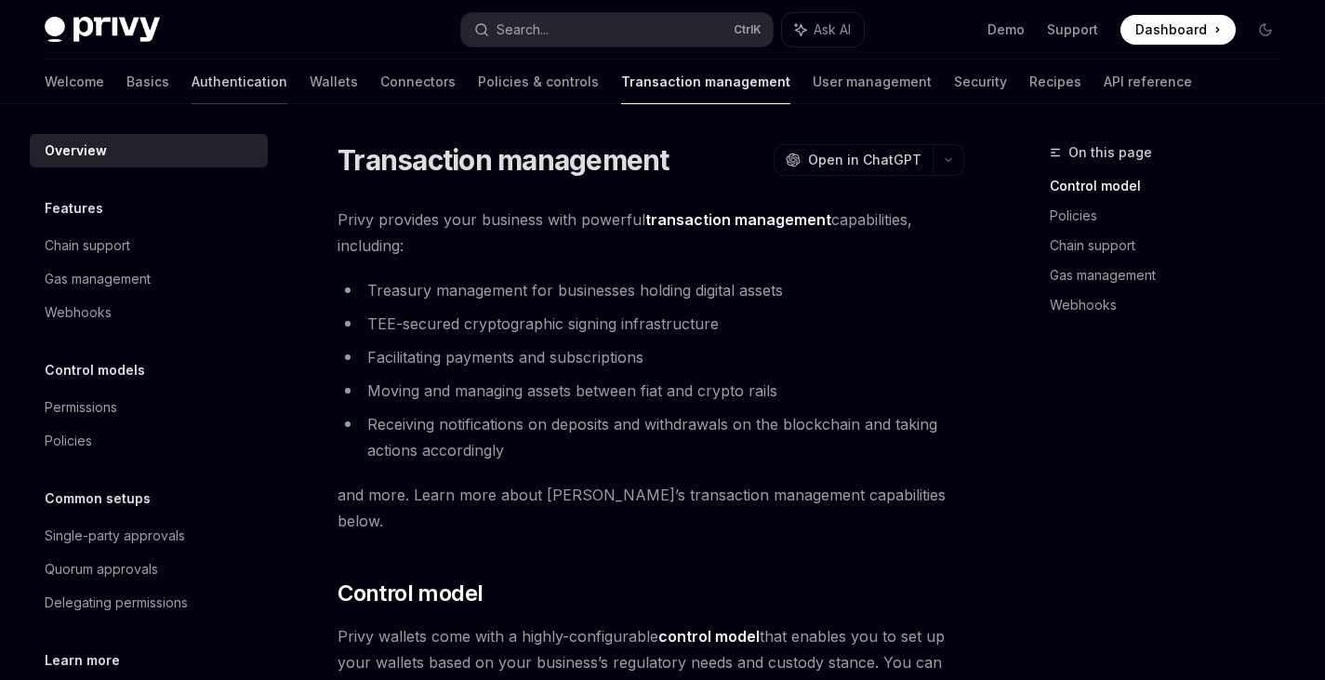
click at [192, 82] on link "Authentication" at bounding box center [240, 82] width 96 height 45
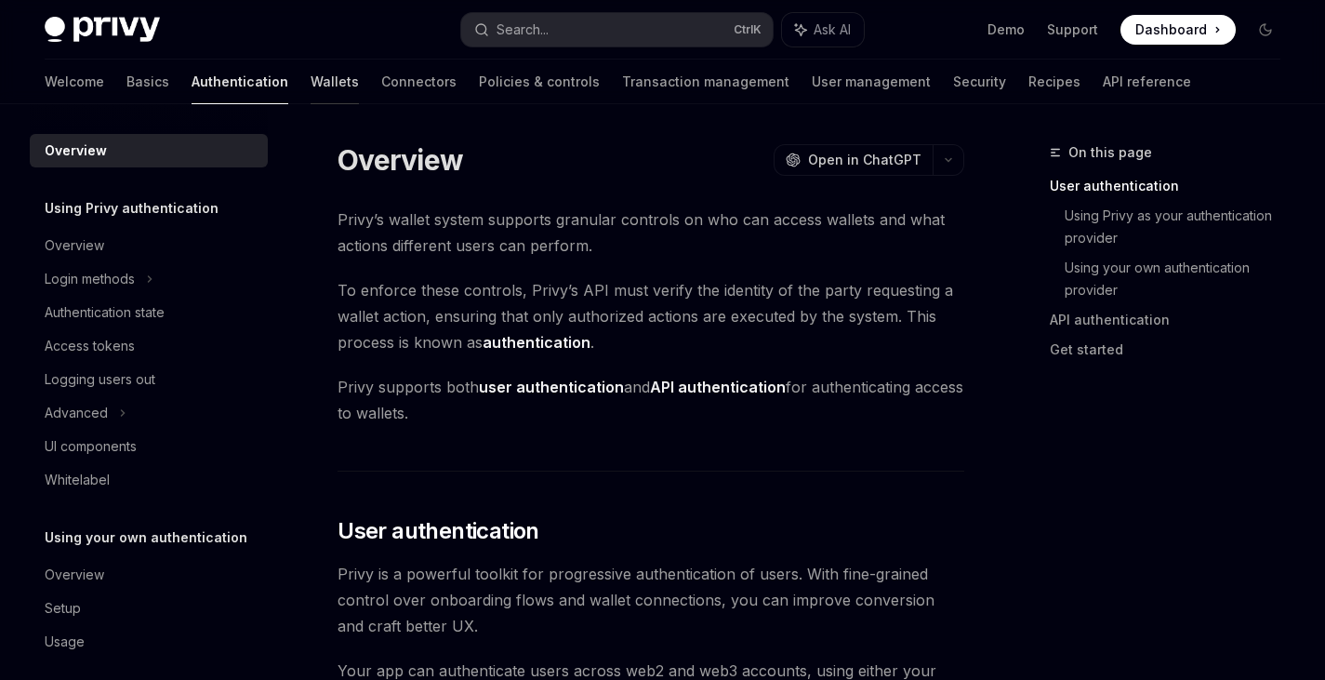
click at [311, 93] on link "Wallets" at bounding box center [335, 82] width 48 height 45
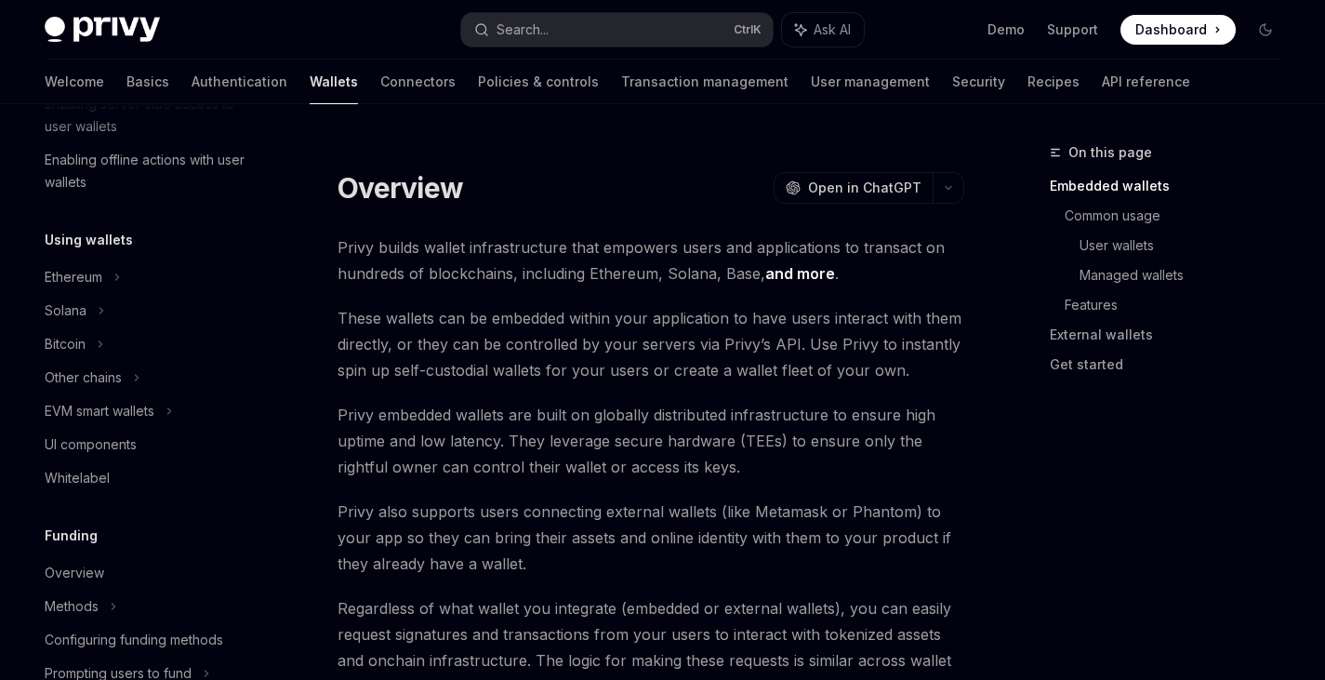
scroll to position [465, 0]
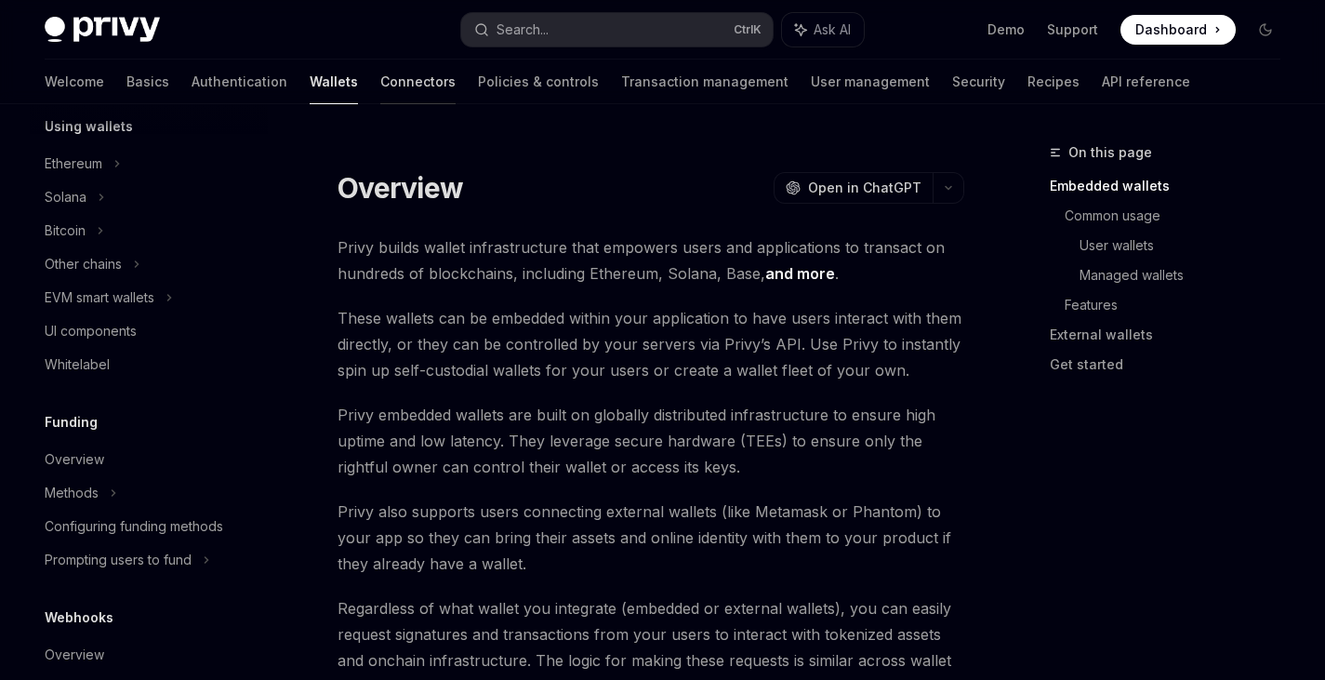
click at [380, 84] on link "Connectors" at bounding box center [417, 82] width 75 height 45
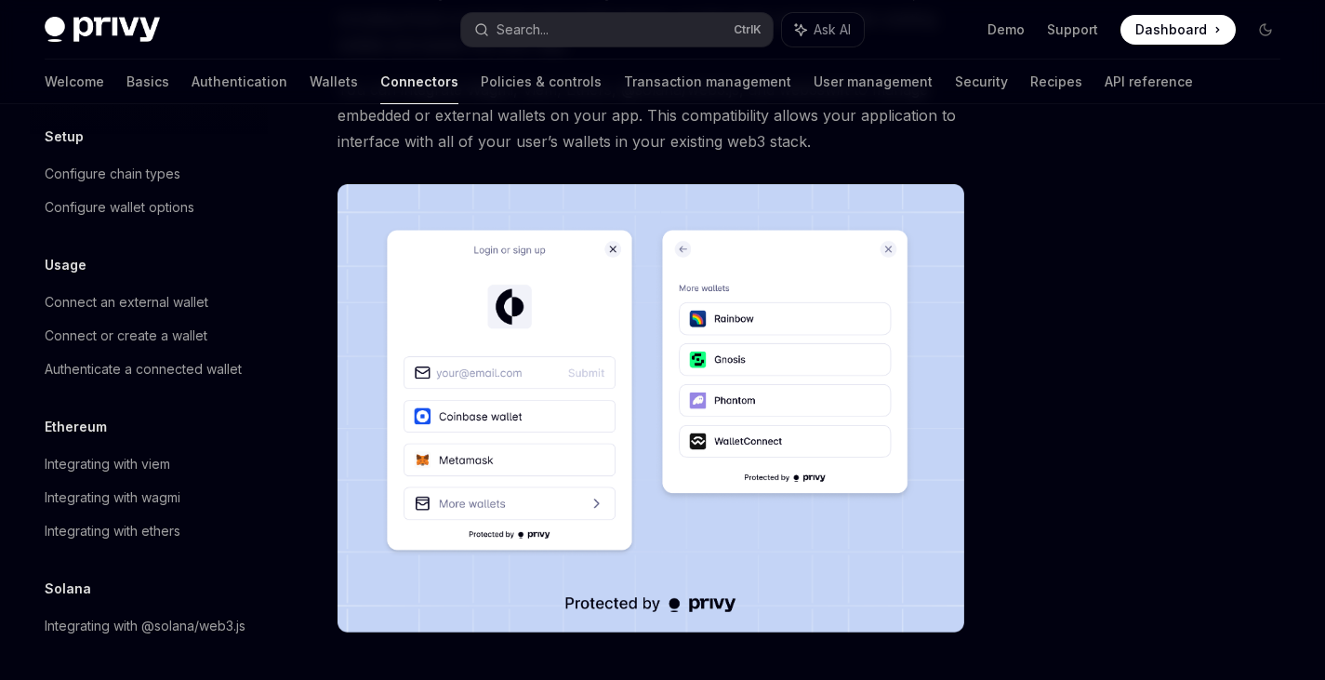
scroll to position [279, 0]
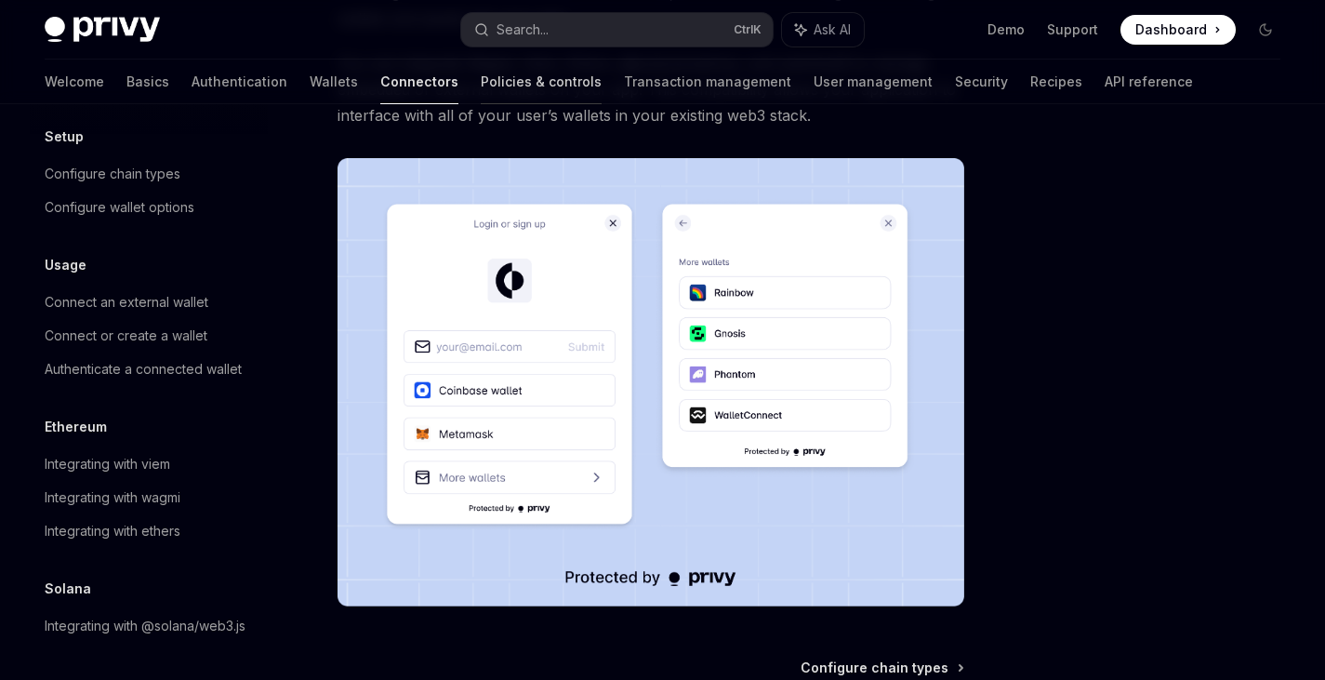
click at [481, 82] on link "Policies & controls" at bounding box center [541, 82] width 121 height 45
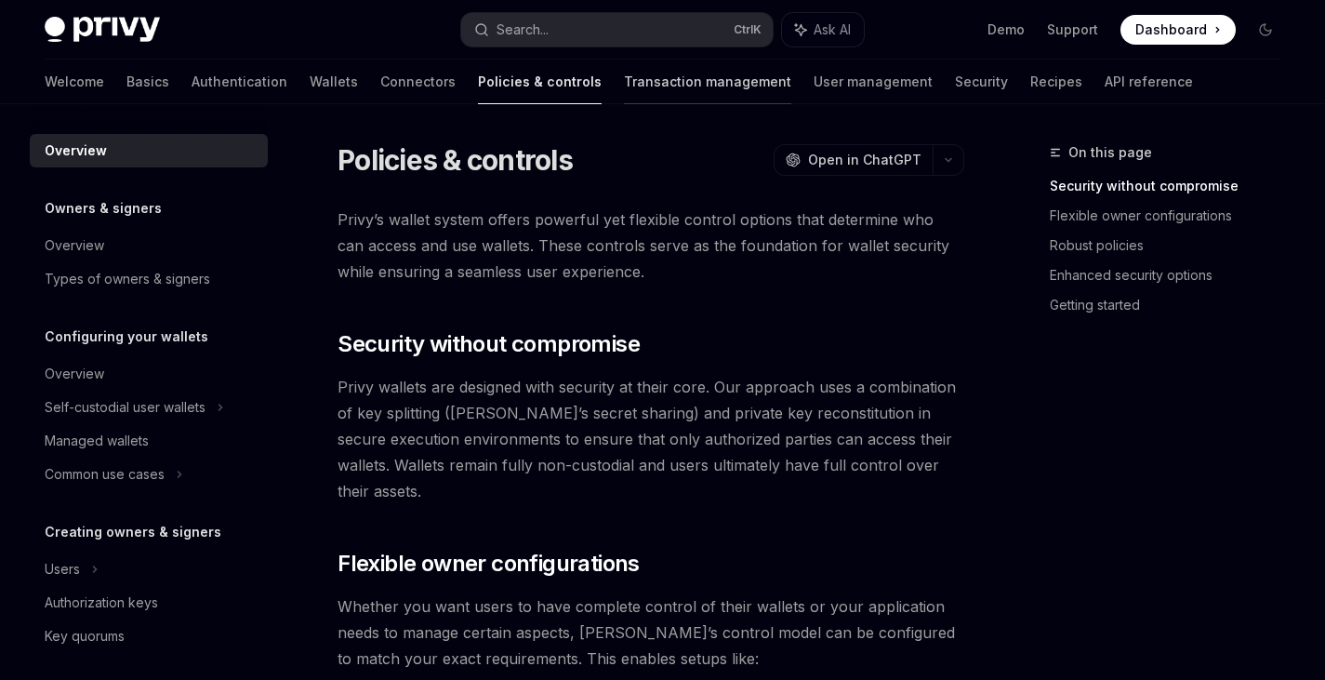
click at [632, 86] on link "Transaction management" at bounding box center [707, 82] width 167 height 45
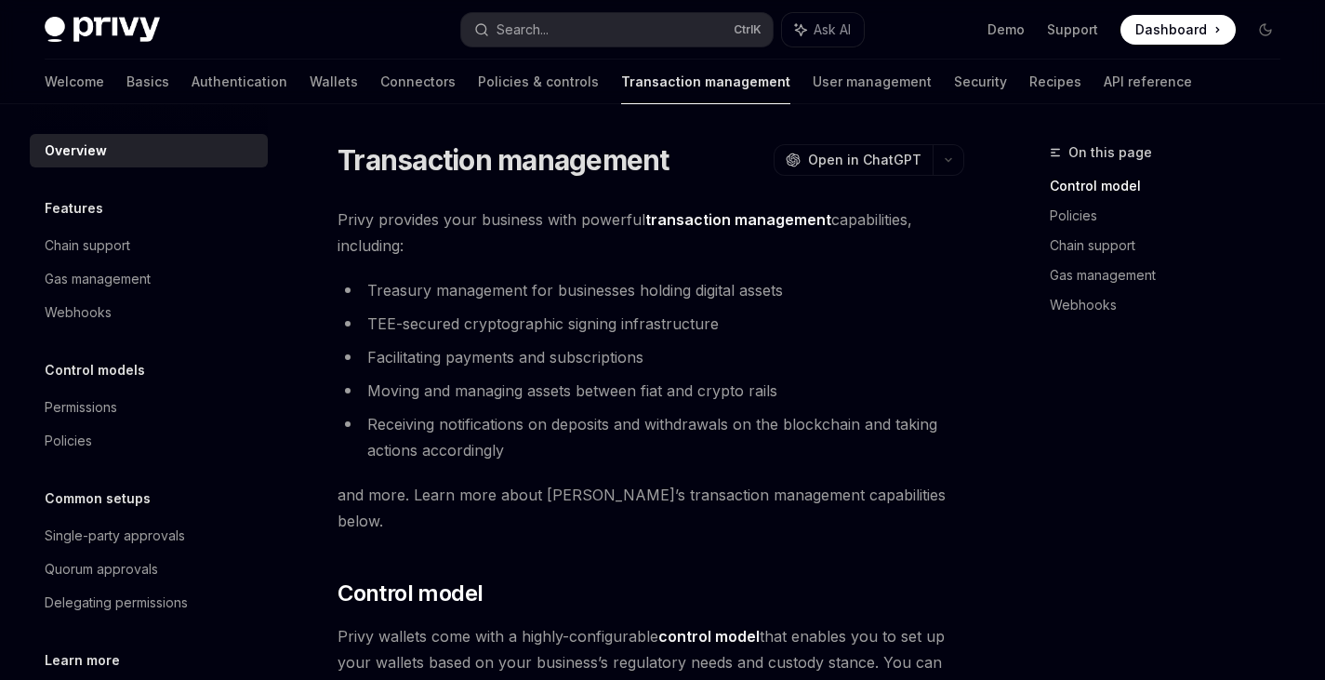
click at [88, 86] on div "Welcome Basics Authentication Wallets Connectors Policies & controls Transactio…" at bounding box center [618, 82] width 1147 height 45
click at [126, 82] on link "Basics" at bounding box center [147, 82] width 43 height 45
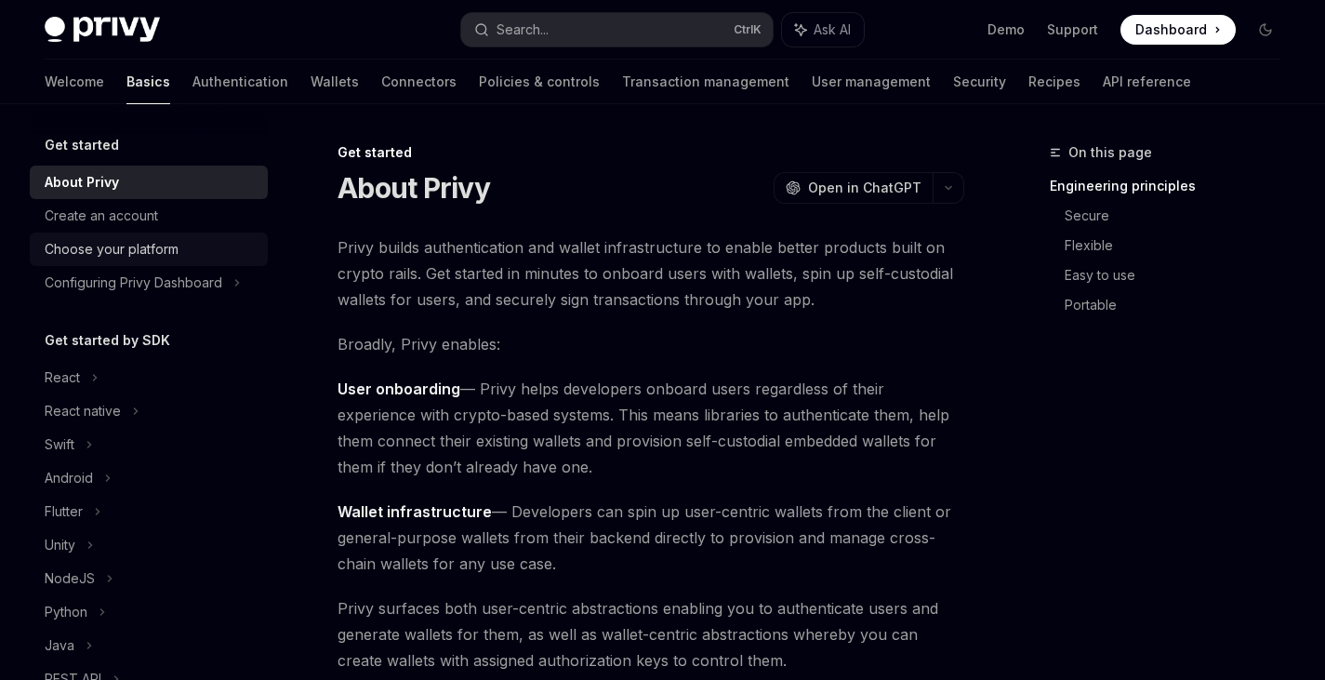
click at [125, 256] on div "Choose your platform" at bounding box center [112, 249] width 134 height 22
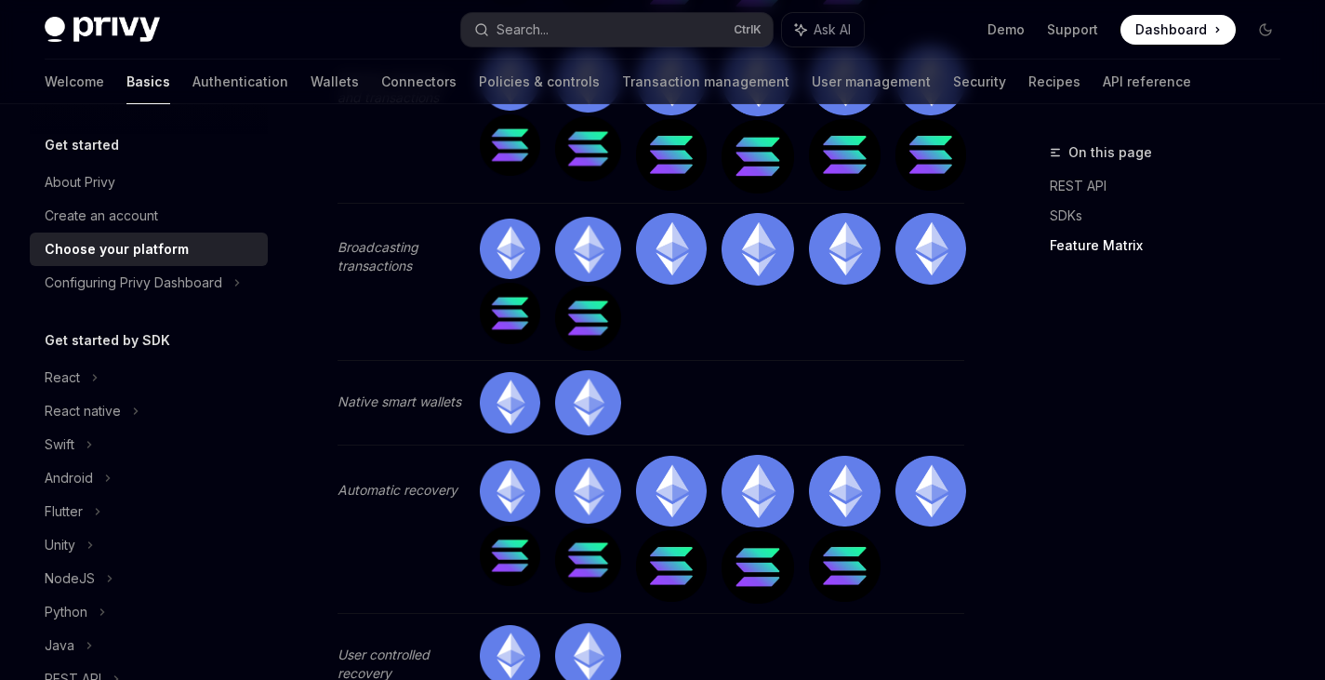
scroll to position [3719, 0]
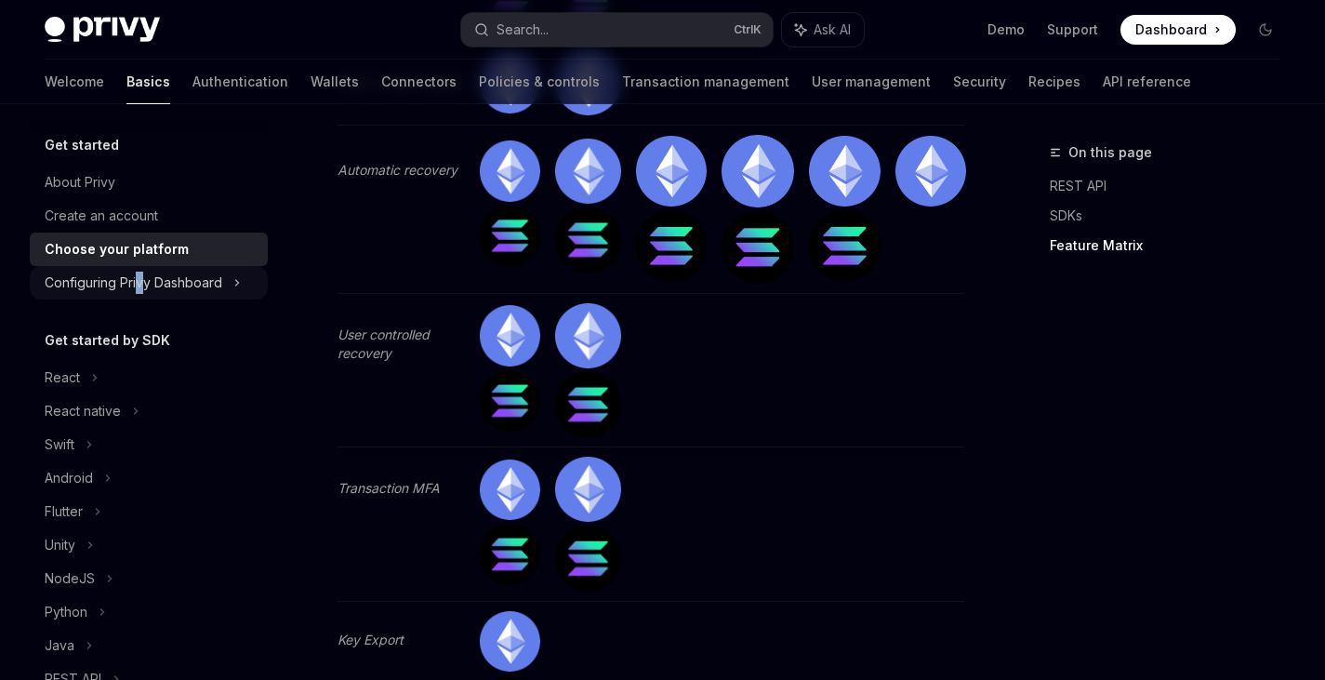
click at [144, 291] on div "Configuring Privy Dashboard" at bounding box center [134, 282] width 178 height 22
type textarea "*"
